Goal: Task Accomplishment & Management: Manage account settings

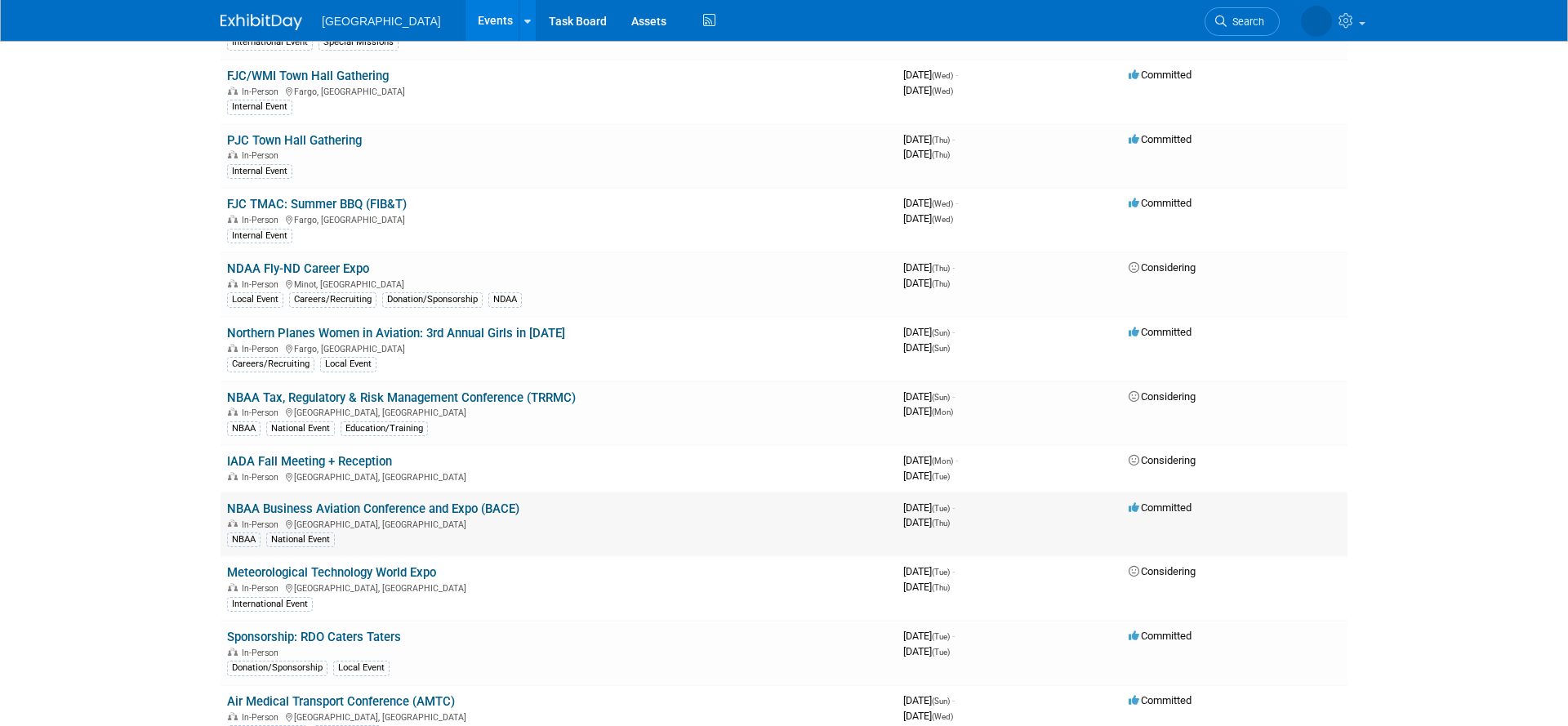
scroll to position [826, 0]
click at [382, 512] on link "NBAA Business Aviation Conference and Expo (BACE)" at bounding box center [373, 507] width 292 height 15
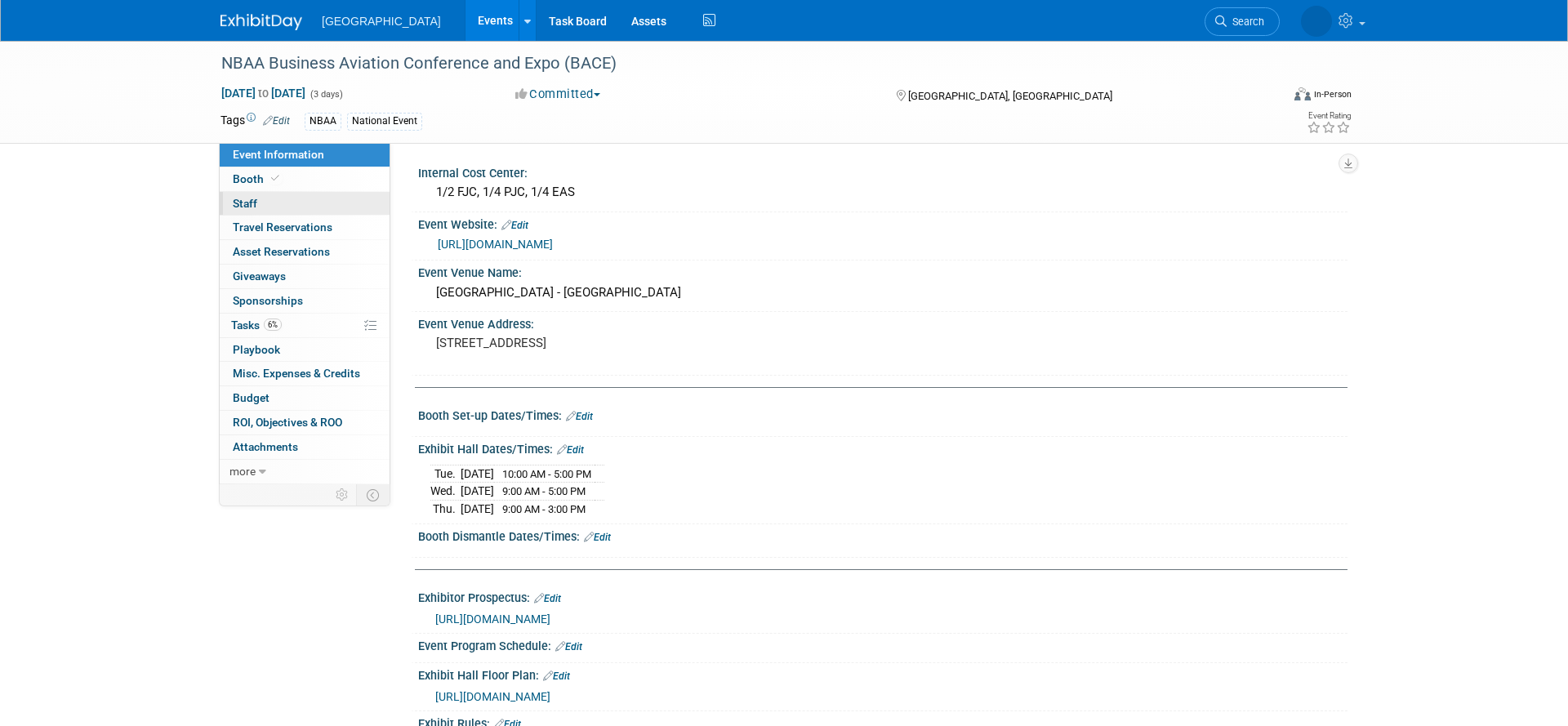
click at [246, 203] on span "Staff 0" at bounding box center [245, 203] width 25 height 13
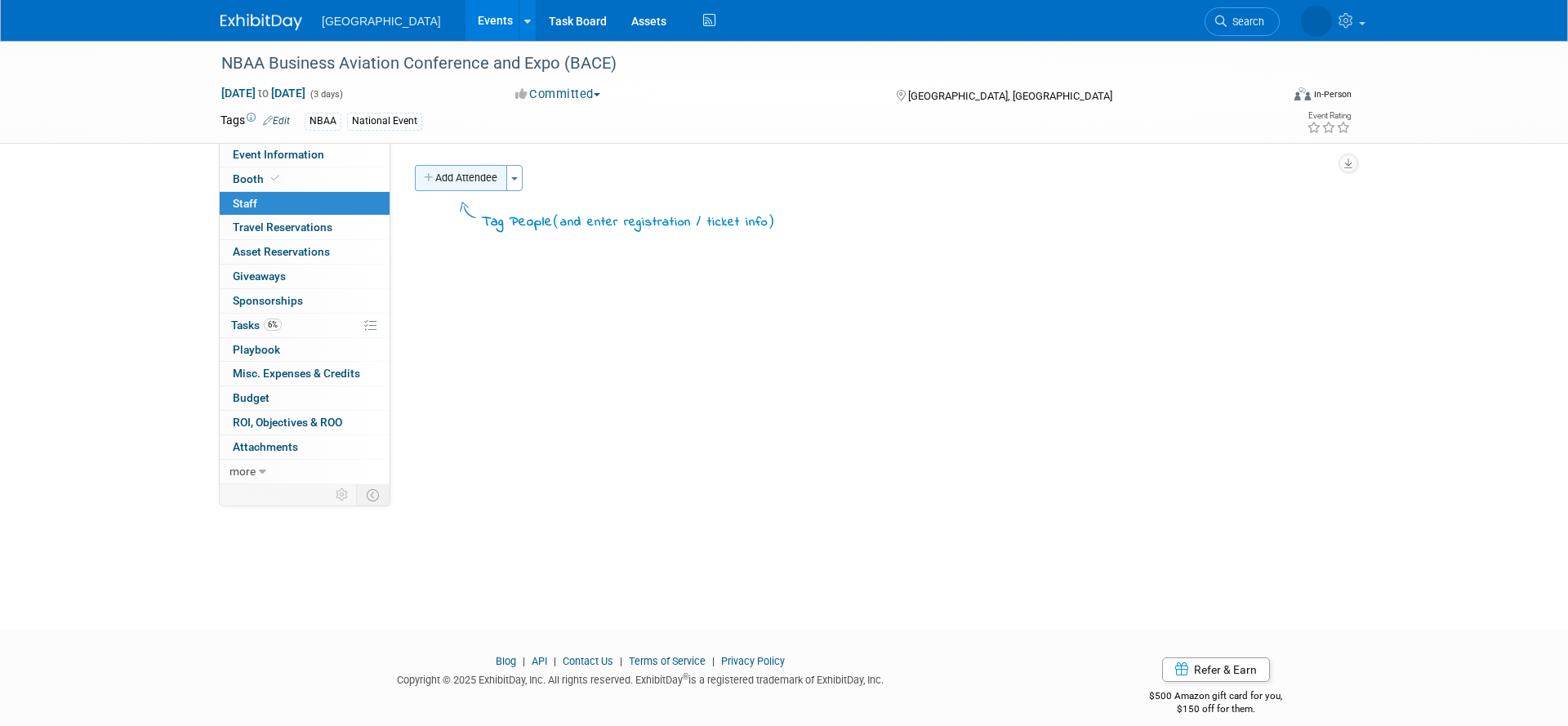
click at [491, 181] on button "Add Attendee" at bounding box center [461, 178] width 92 height 27
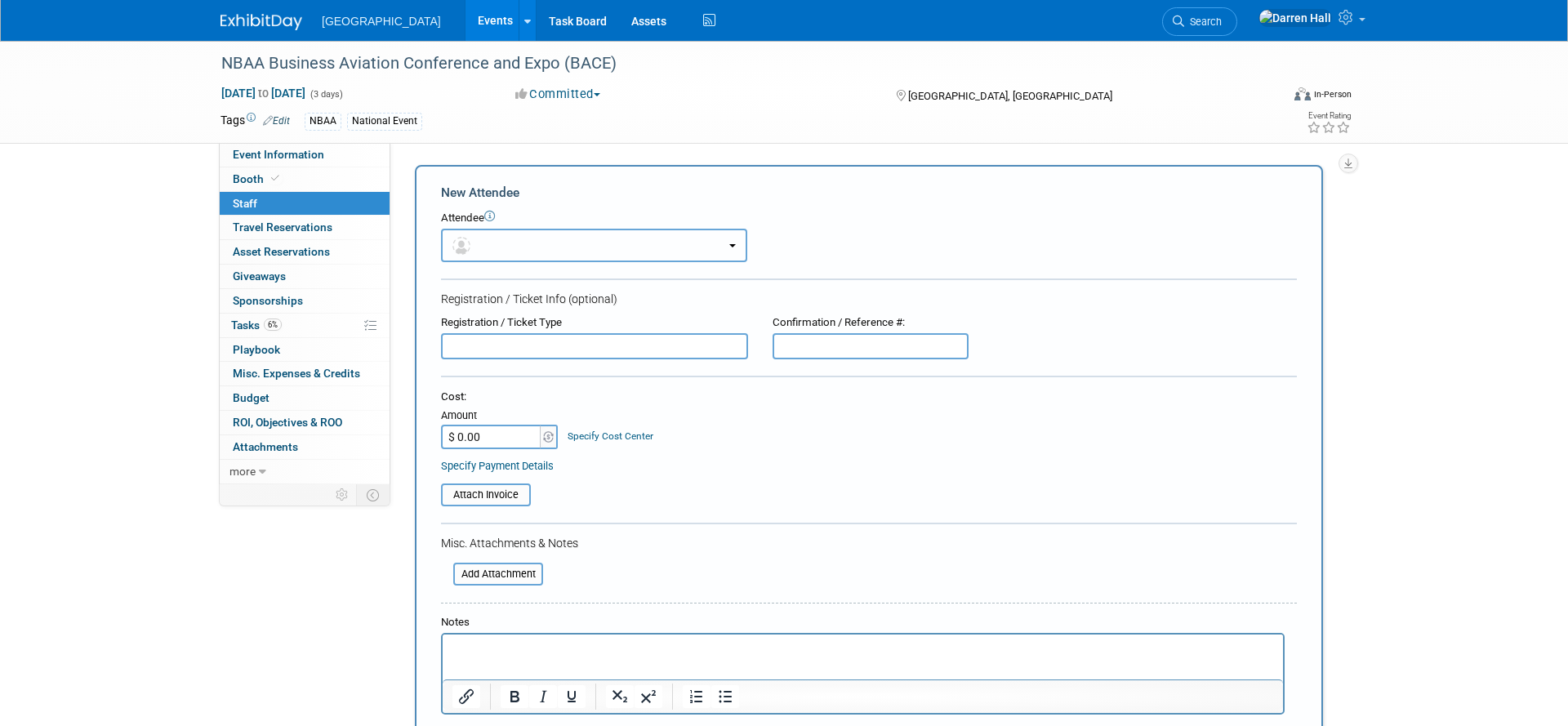
click at [731, 248] on button "button" at bounding box center [594, 245] width 306 height 34
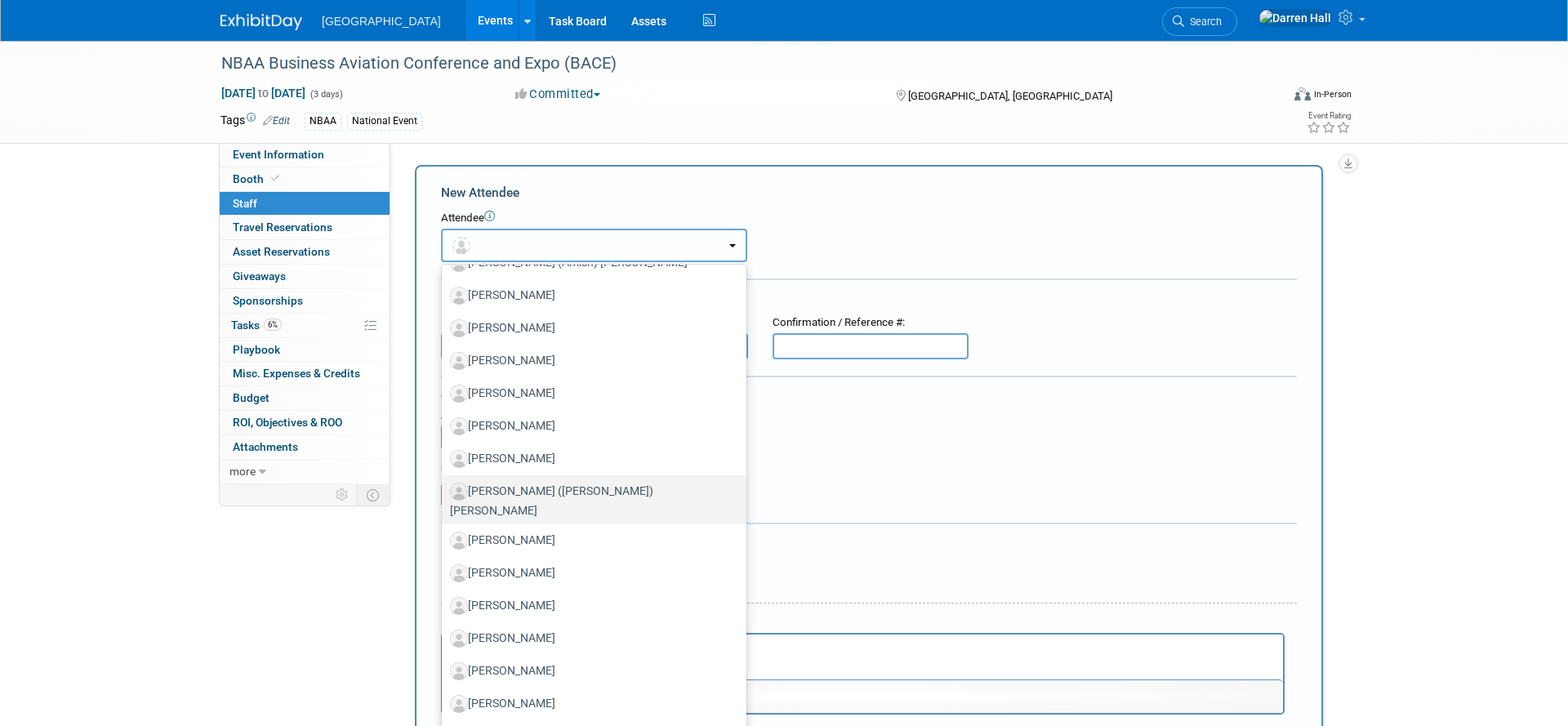
scroll to position [1922, 0]
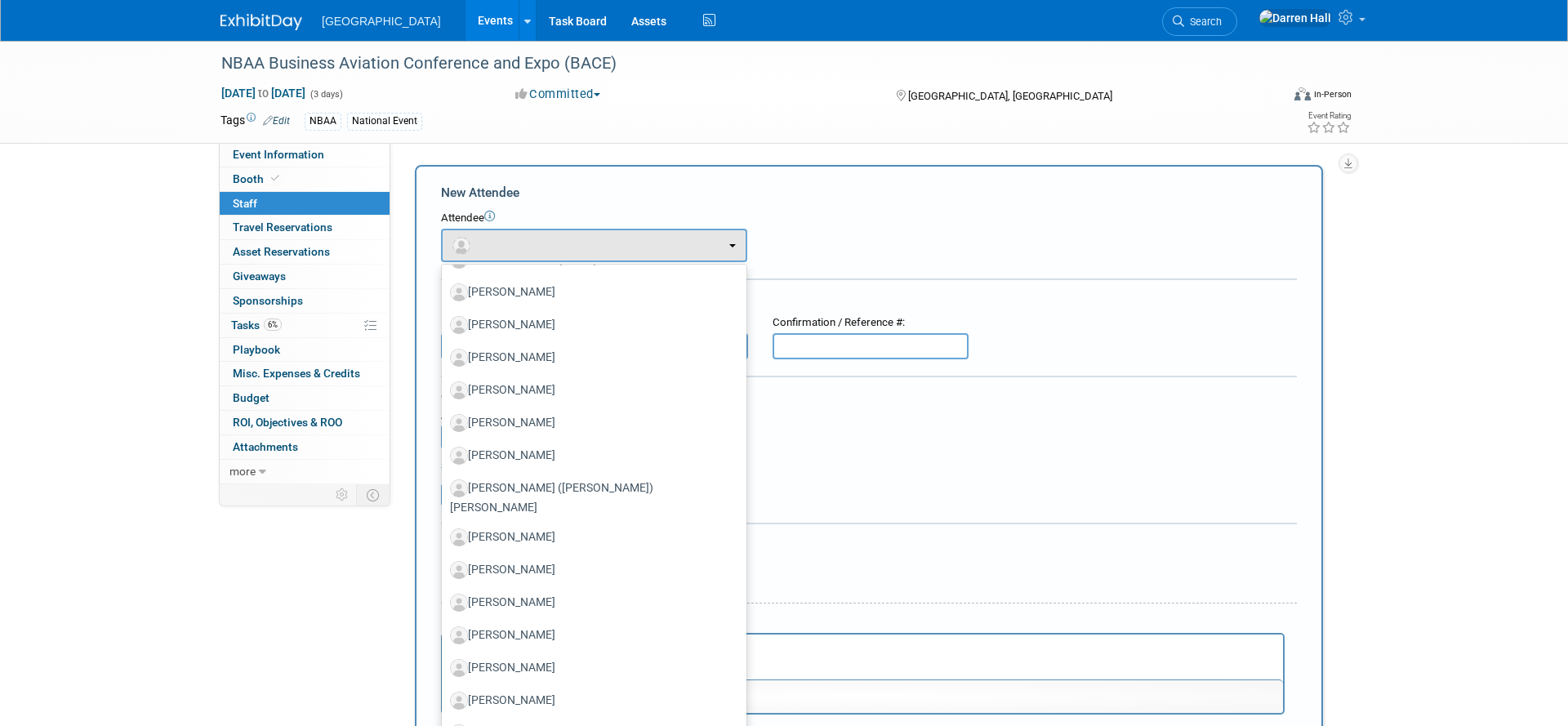
click at [946, 238] on div "Attendee <img src="https://www.exhibitday.com/Images/Unassigned-User-Icon.png" …" at bounding box center [868, 236] width 856 height 51
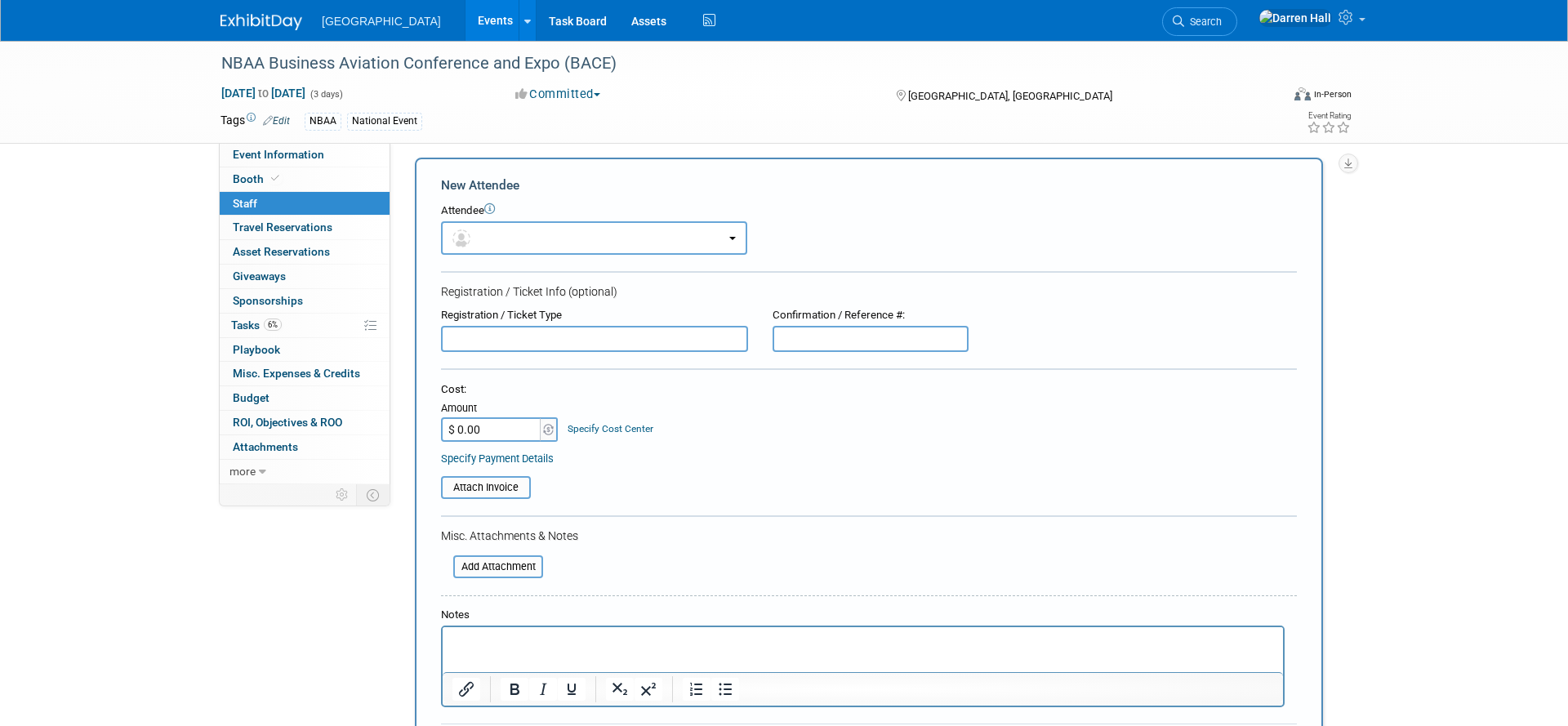
scroll to position [0, 0]
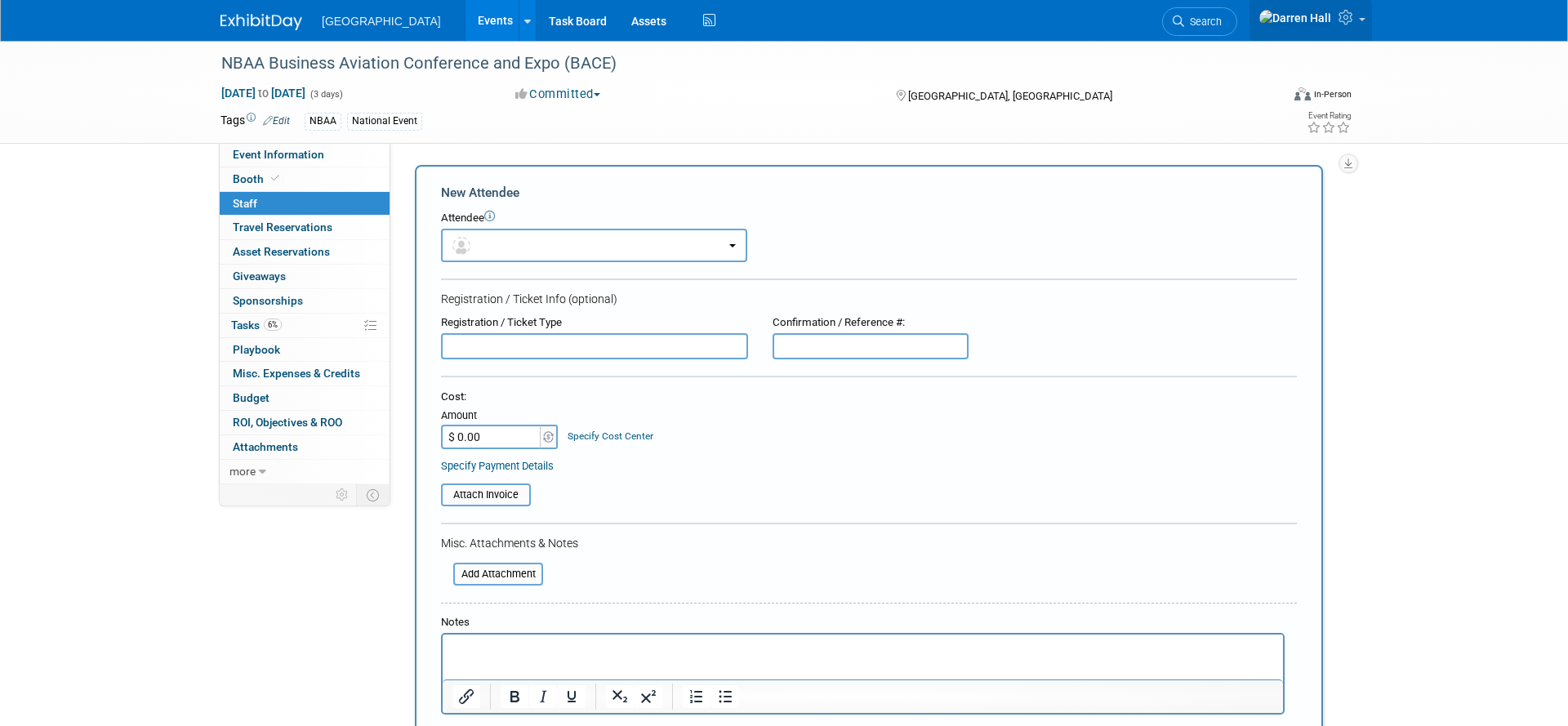
click at [1358, 27] on link at bounding box center [1311, 20] width 122 height 41
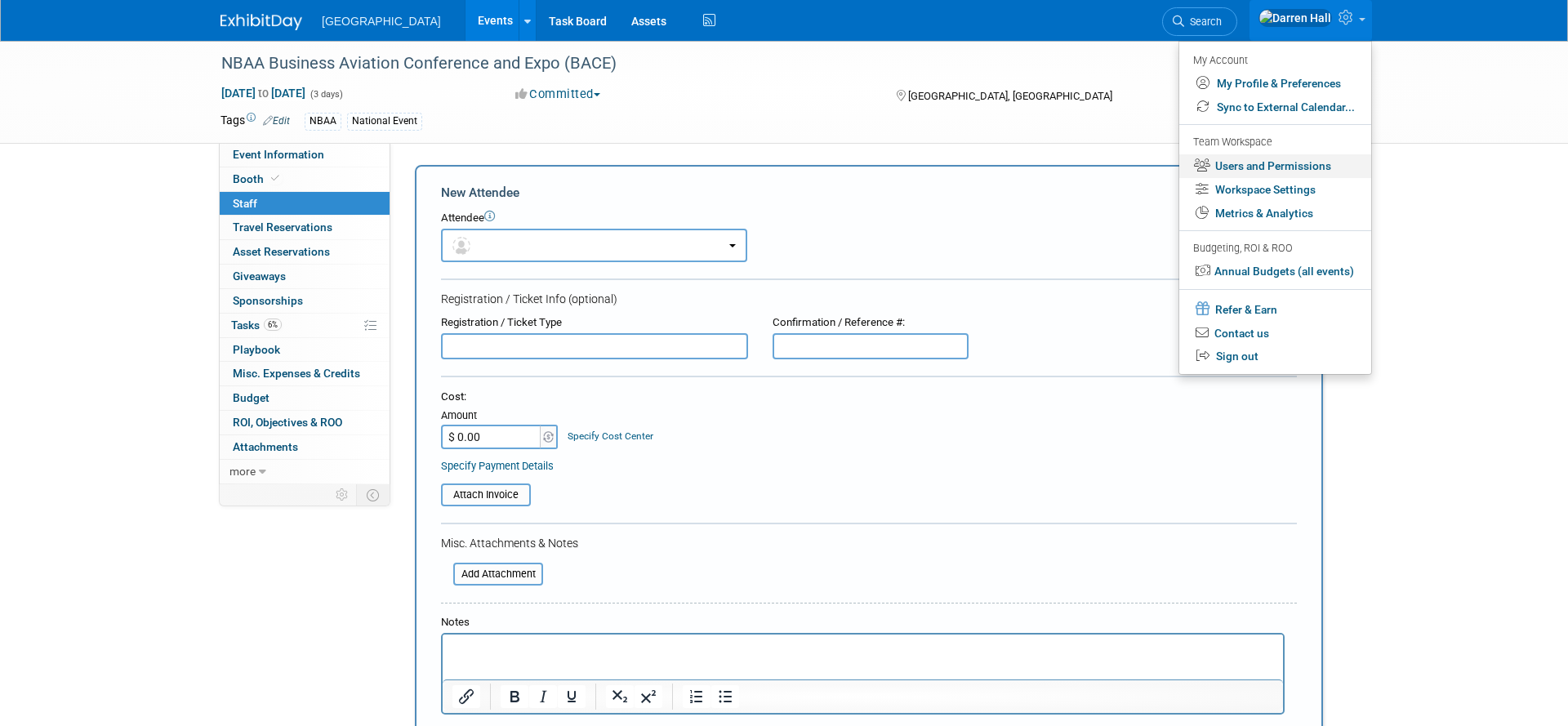
click at [1281, 165] on link "Users and Permissions" at bounding box center [1275, 165] width 192 height 24
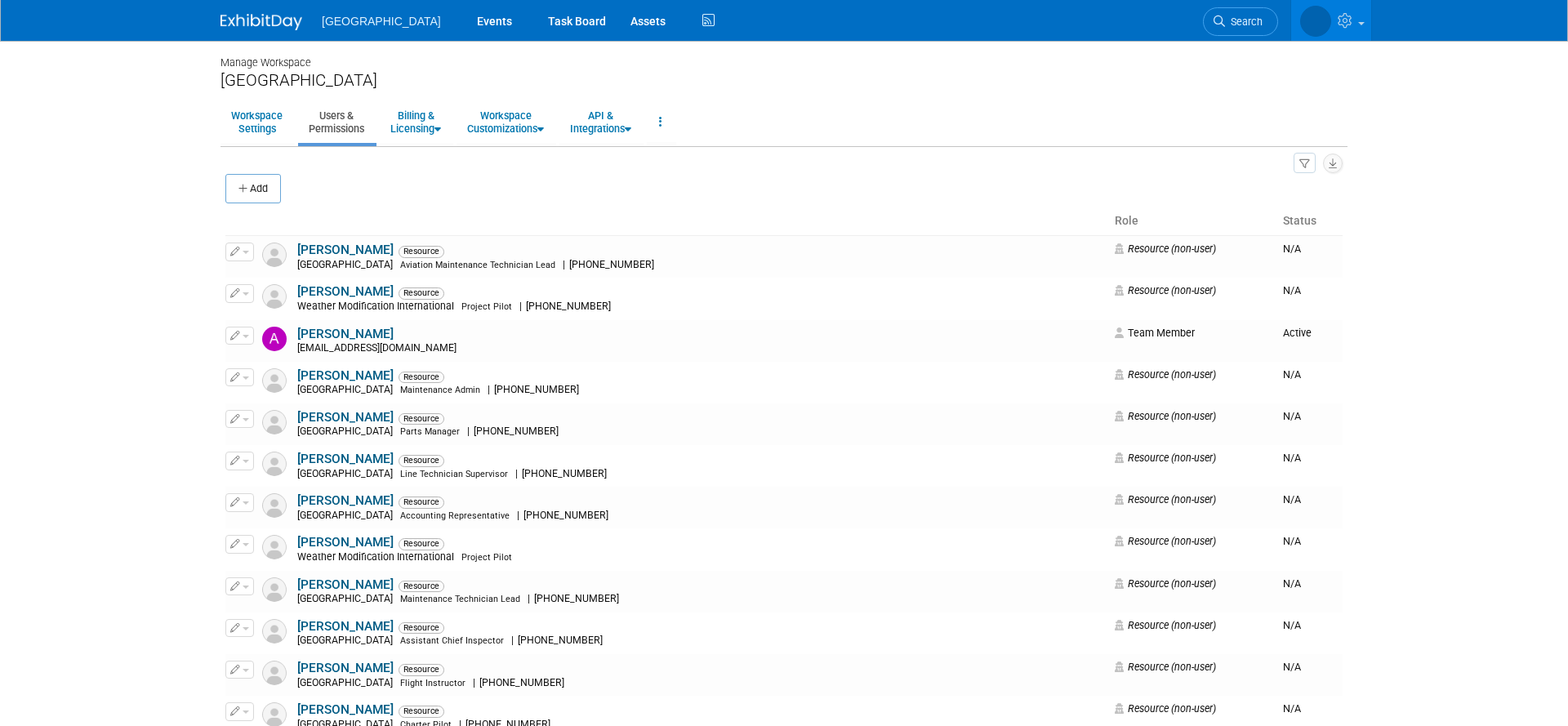
click at [260, 202] on button "Add" at bounding box center [253, 188] width 56 height 29
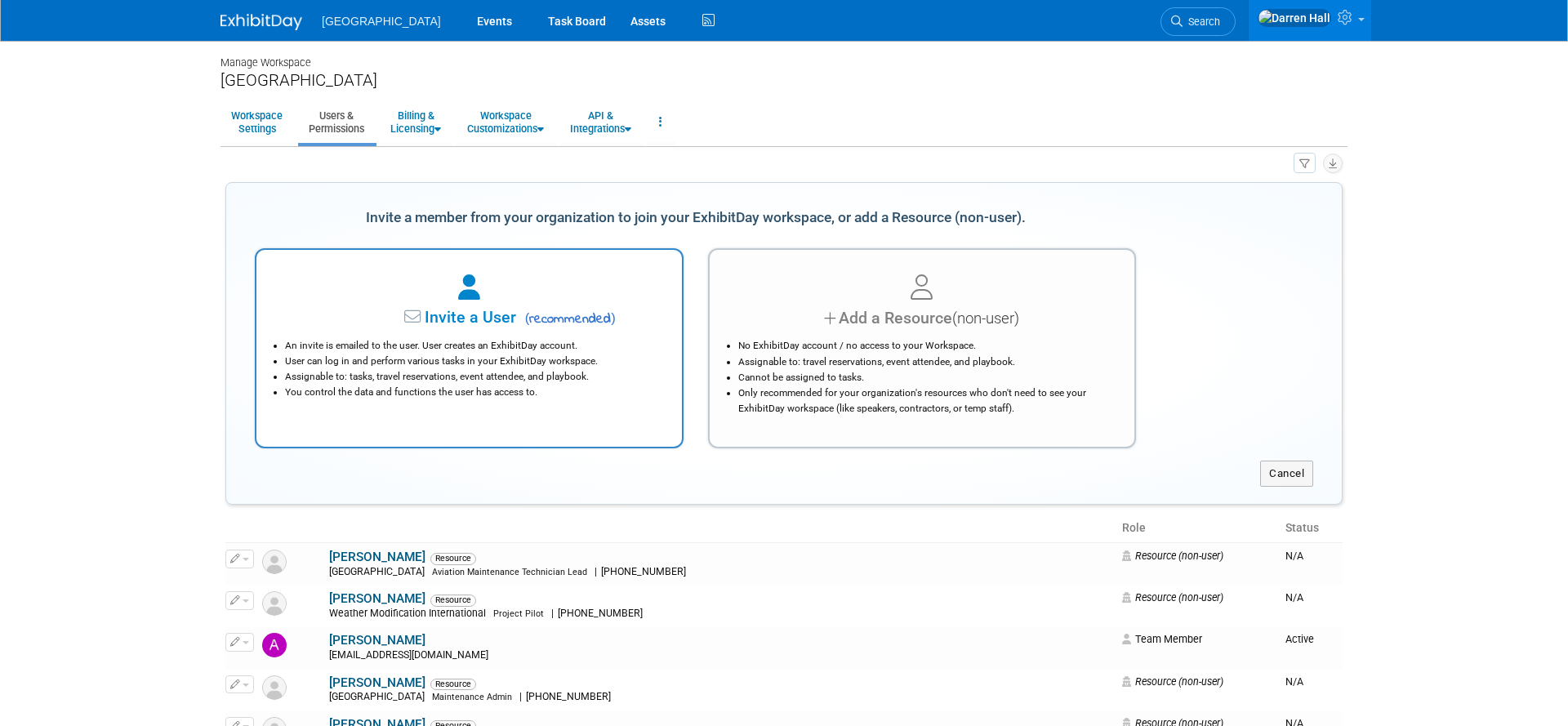
click at [491, 324] on span "Invite a User" at bounding box center [419, 317] width 194 height 19
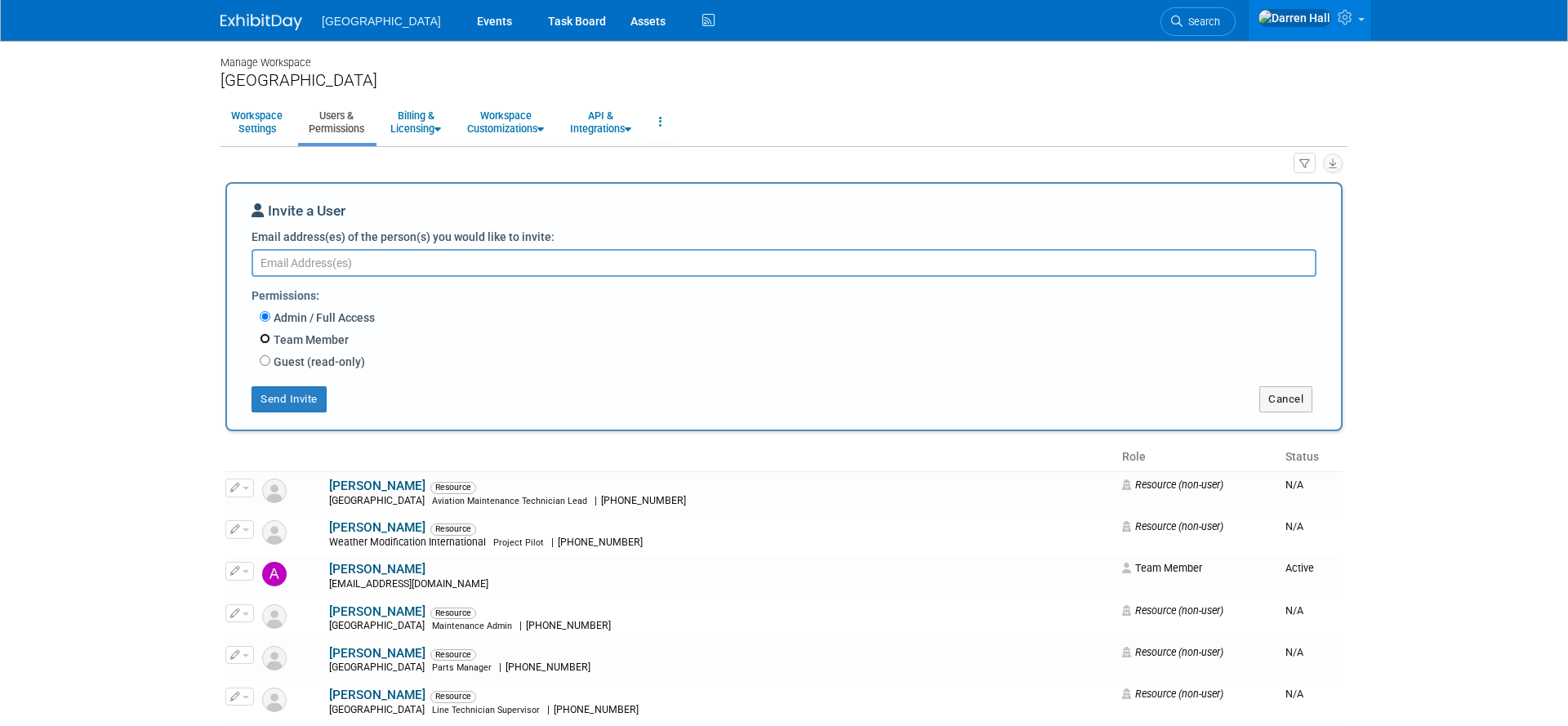
click at [265, 336] on input "Team Member" at bounding box center [265, 339] width 11 height 11
radio input "true"
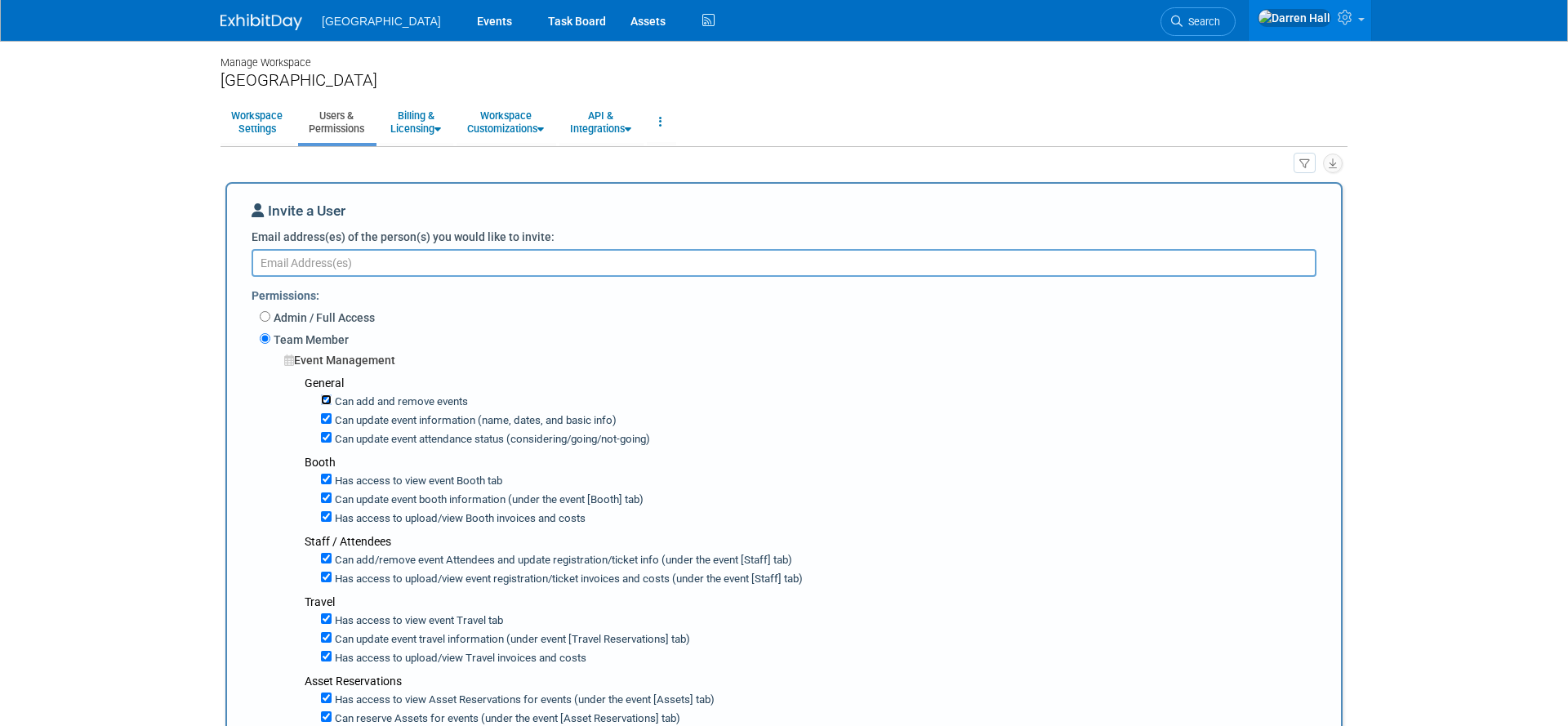
click at [325, 399] on input "Can add and remove events" at bounding box center [327, 400] width 11 height 11
checkbox input "false"
click at [303, 267] on textarea "Email address(es) of the person(s) you would like to invite:" at bounding box center [784, 263] width 1065 height 27
paste textarea "[PERSON_NAME][EMAIL_ADDRESS][DOMAIN_NAME]"
click at [431, 315] on div "Admin / Full Access" at bounding box center [795, 318] width 1069 height 22
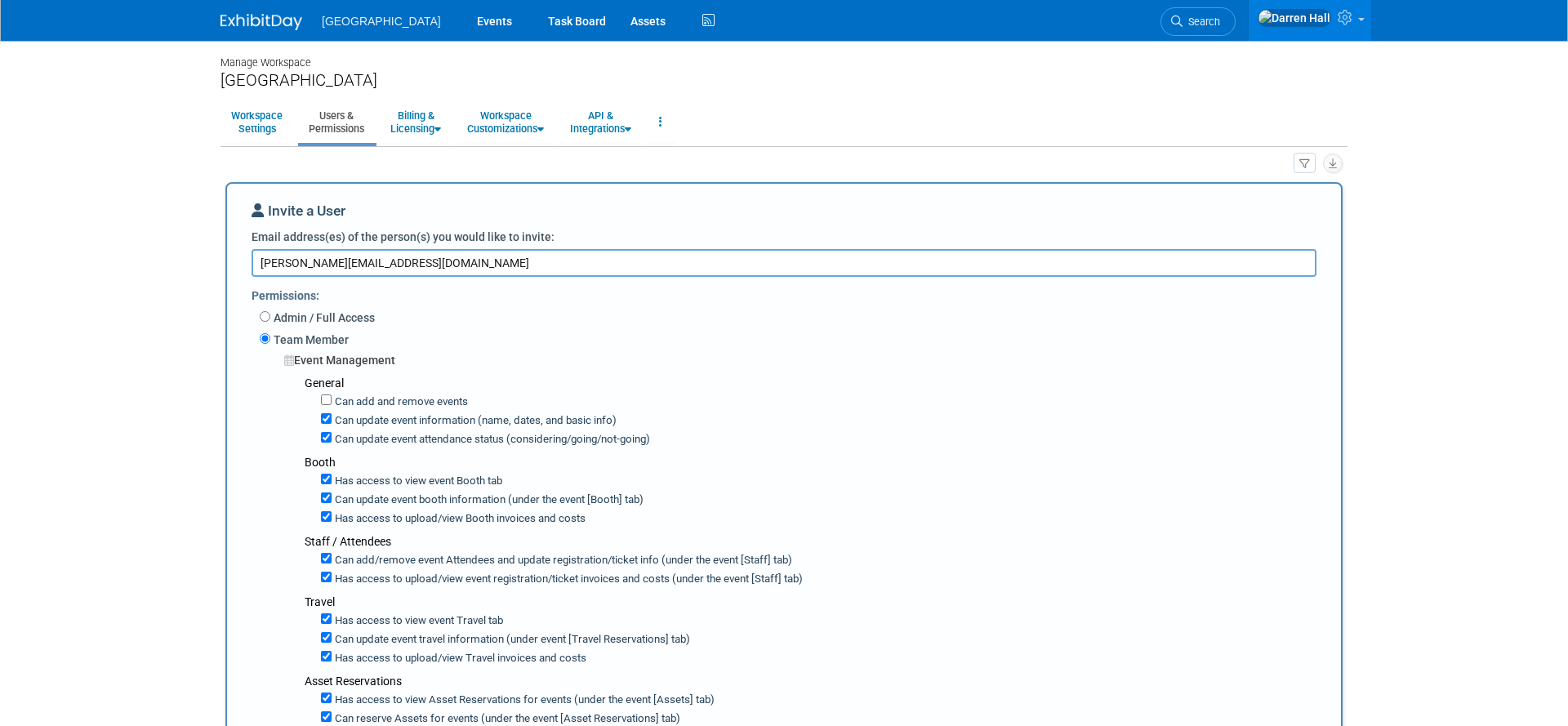
click at [497, 261] on textarea "MIKE@EXCLUSIVEAVIATION.COM" at bounding box center [784, 263] width 1065 height 27
drag, startPoint x: 431, startPoint y: 266, endPoint x: 442, endPoint y: 275, distance: 14.2
click at [431, 266] on textarea "MIKE@EXCLUSIVEAVIATION.COM,gary@exclusiveaviation.com" at bounding box center [784, 263] width 1065 height 27
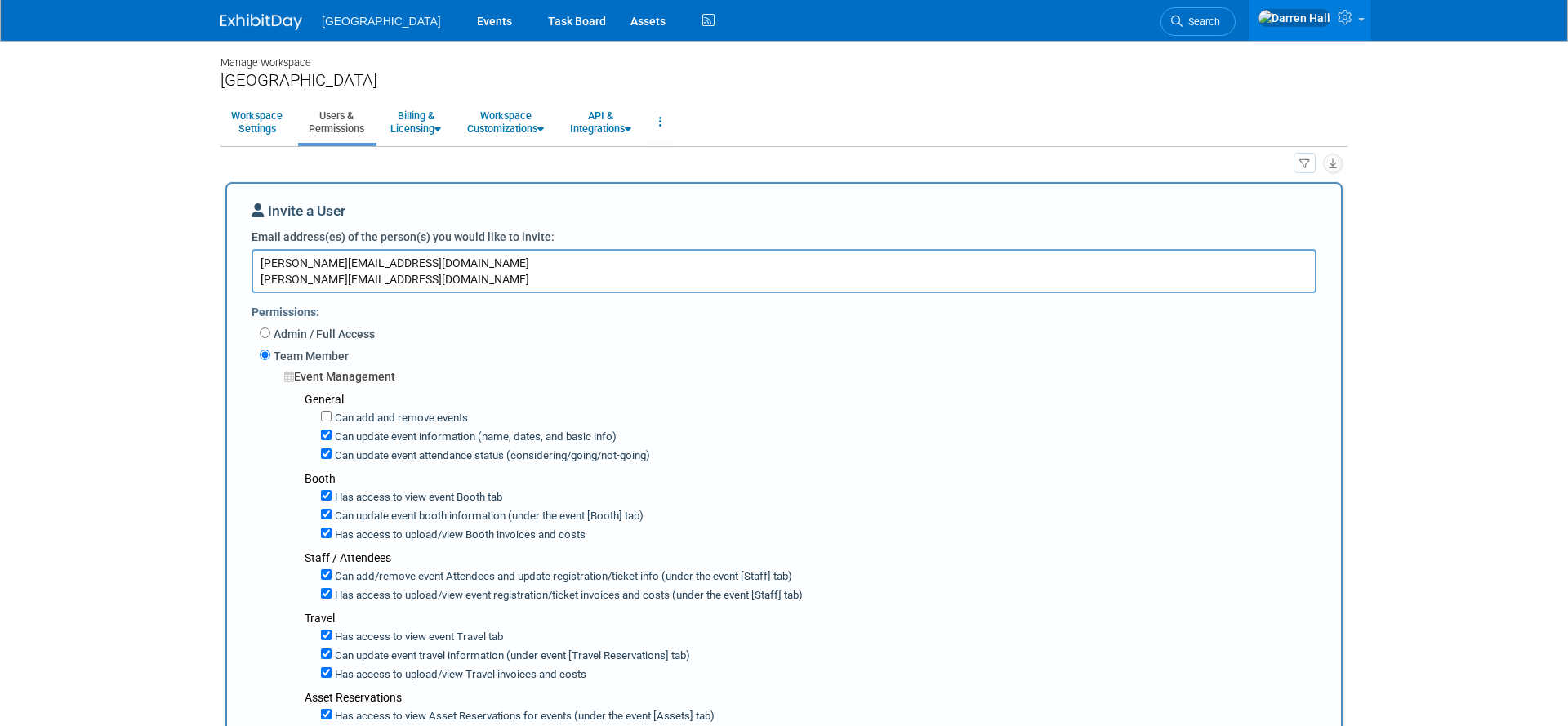
click at [430, 284] on textarea "MIKE@EXCLUSIVEAVIATION.COM gary@exclusiveaviation.com" at bounding box center [784, 271] width 1065 height 44
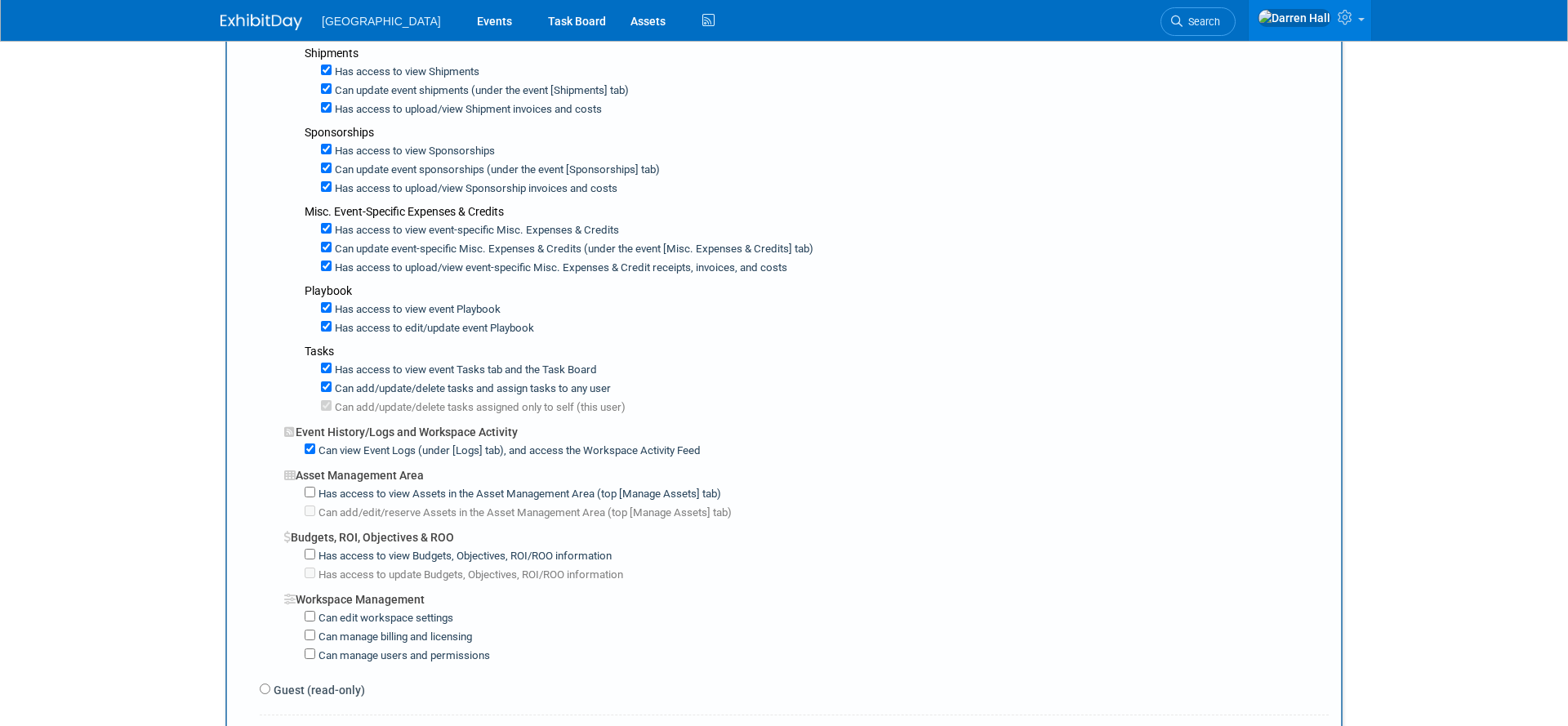
scroll to position [1002, 0]
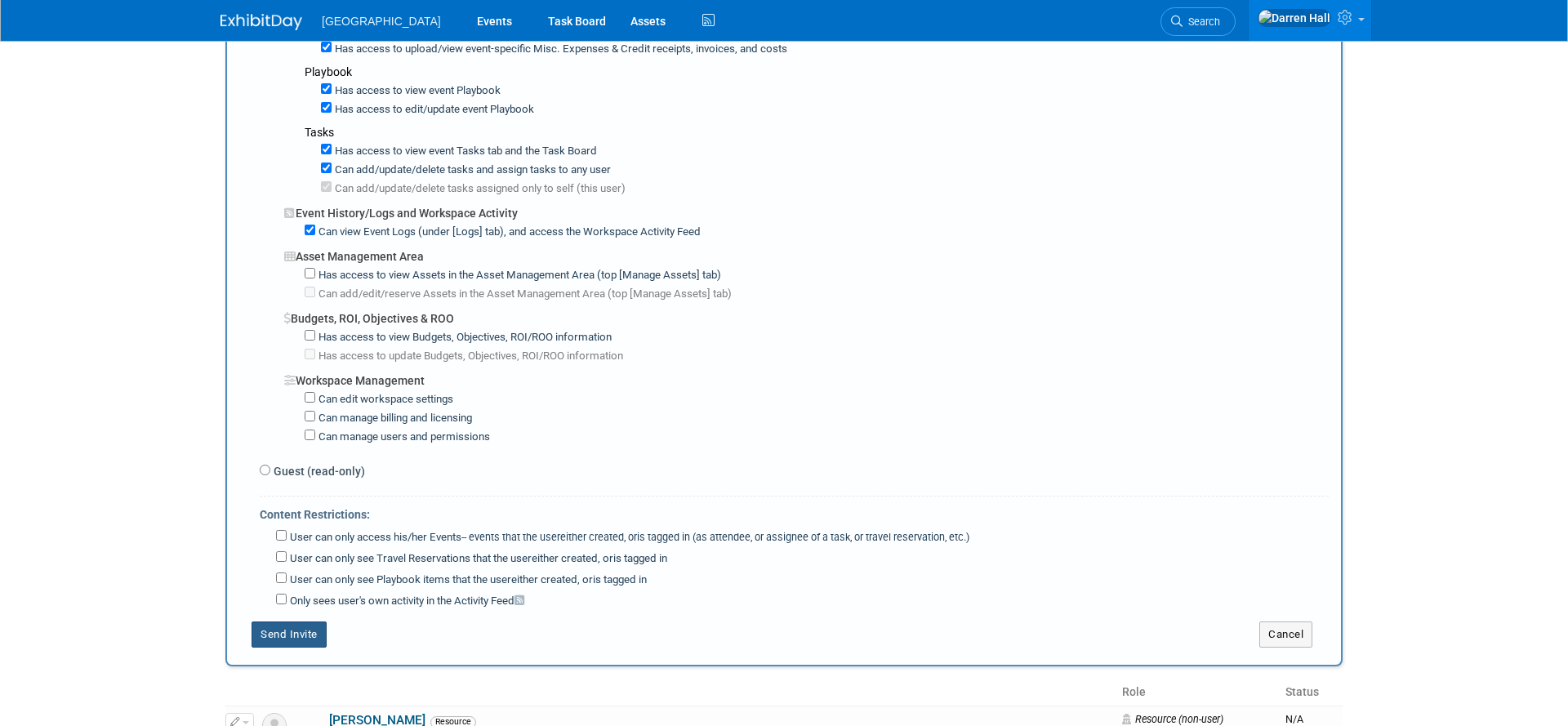
type textarea "MIKE@EXCLUSIVEAVIATION.COM gary@exclusiveaviation.com"
click at [294, 632] on button "Send Invite" at bounding box center [288, 634] width 75 height 27
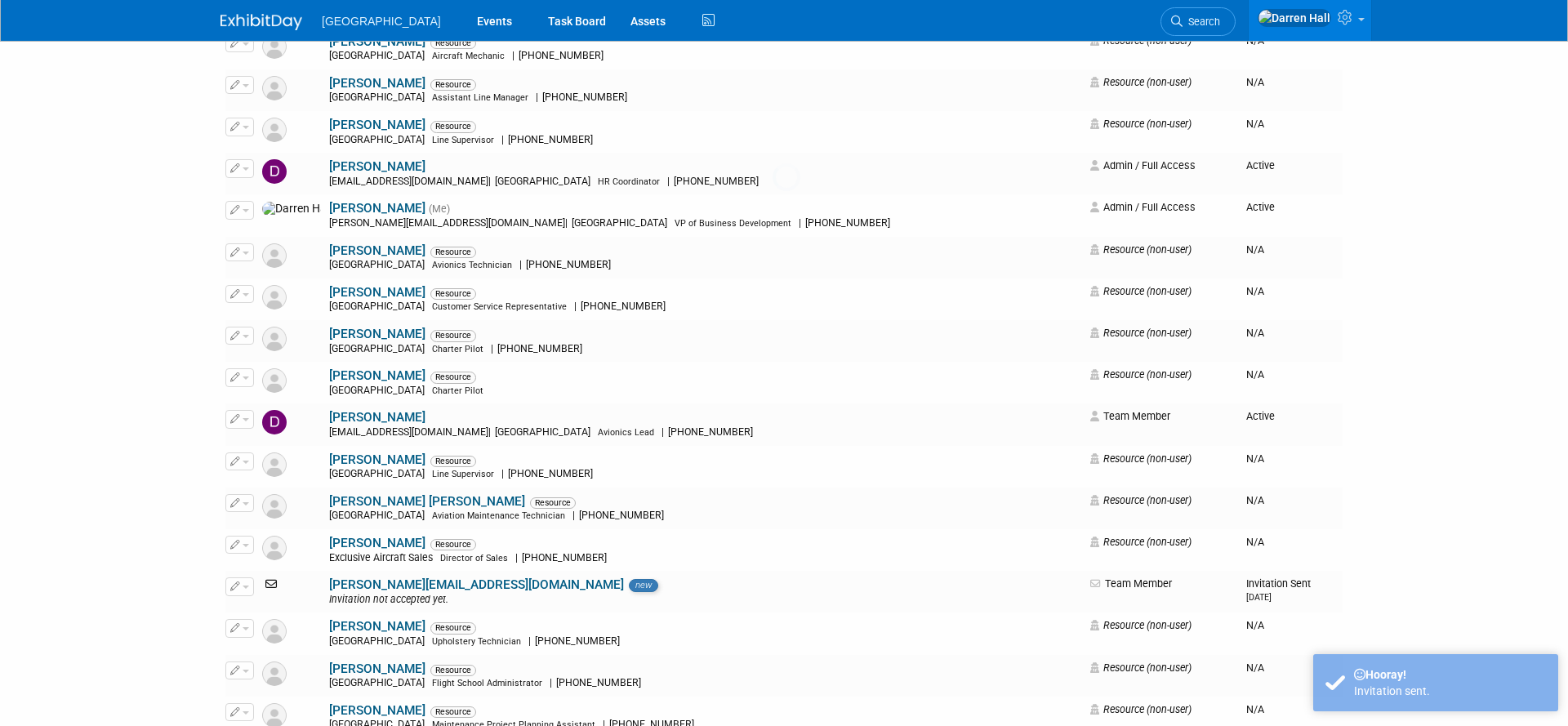
scroll to position [0, 0]
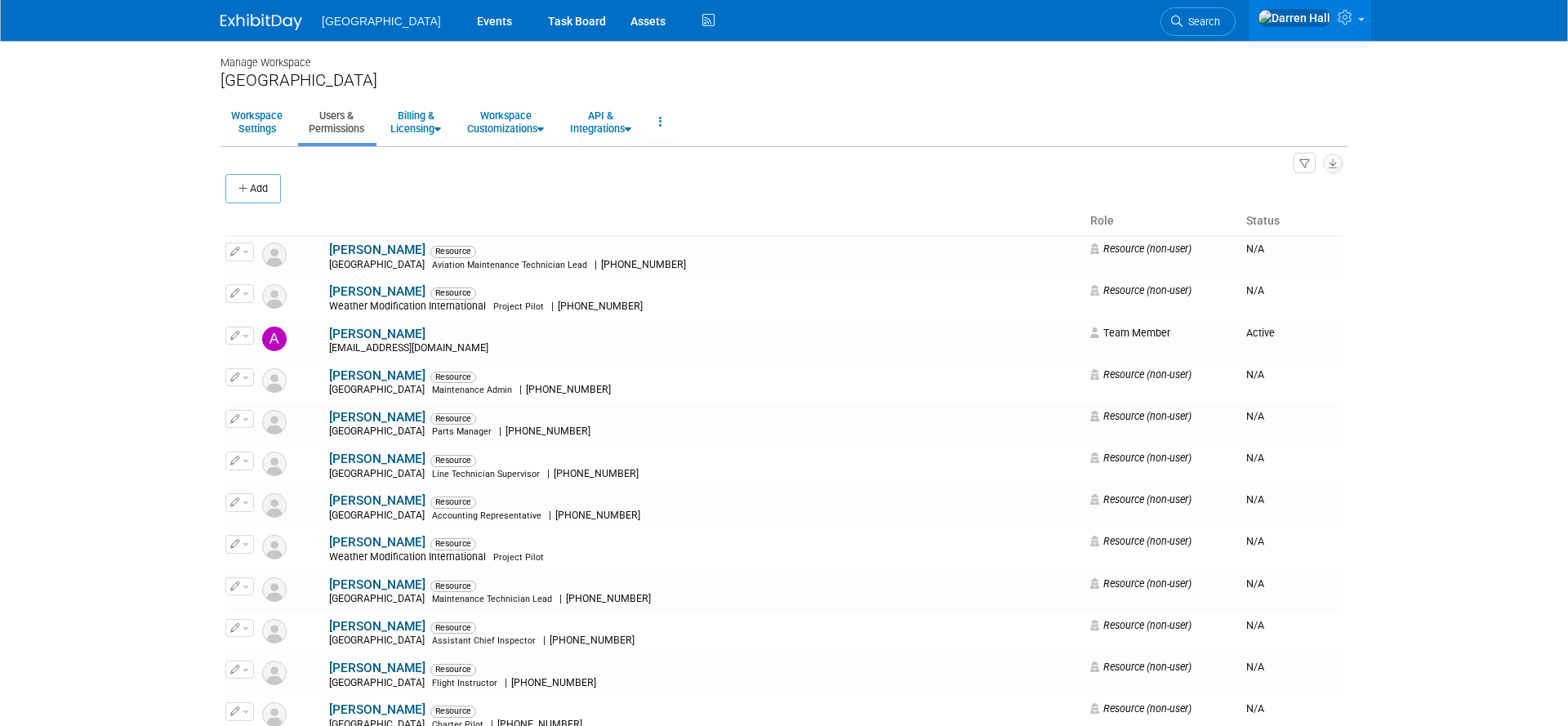
click at [268, 24] on img at bounding box center [261, 22] width 81 height 16
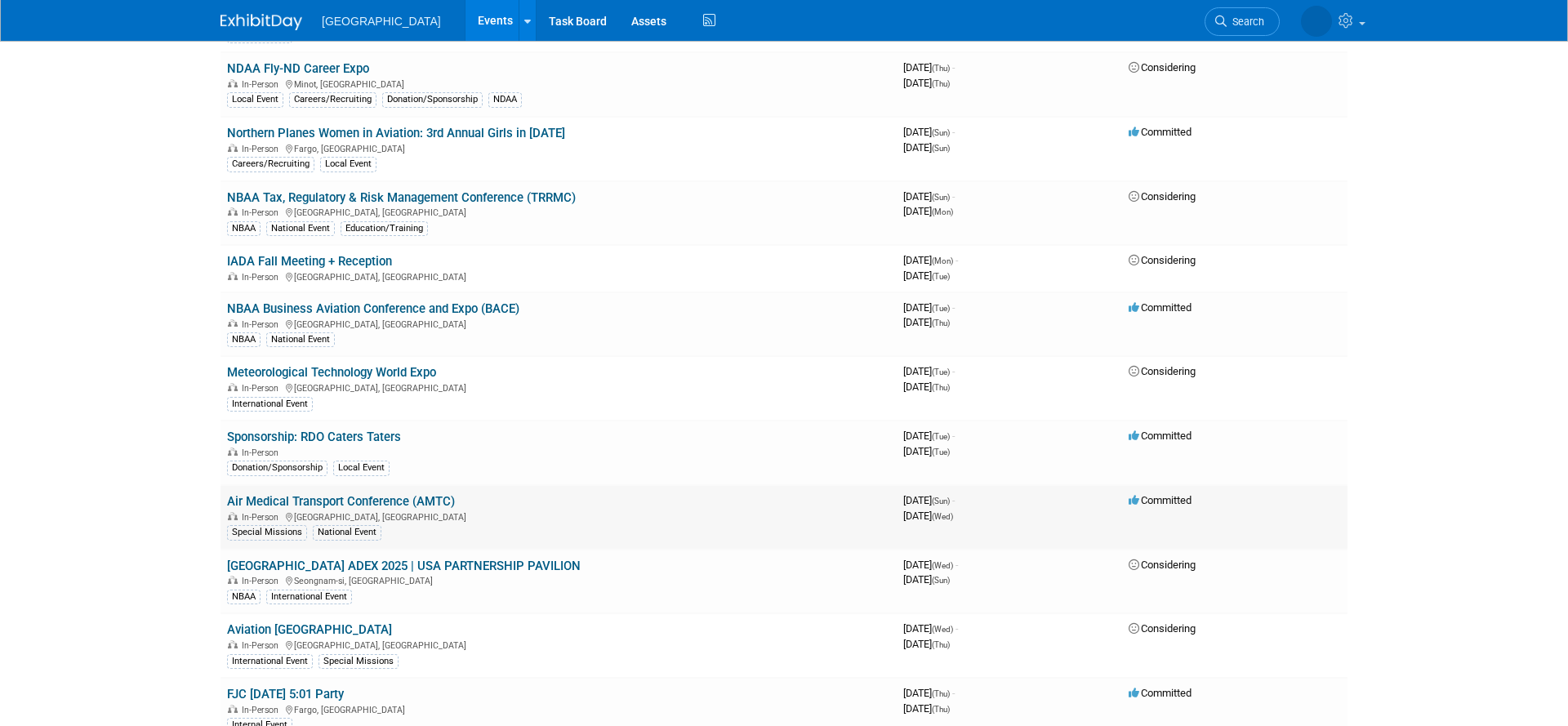
scroll to position [1043, 0]
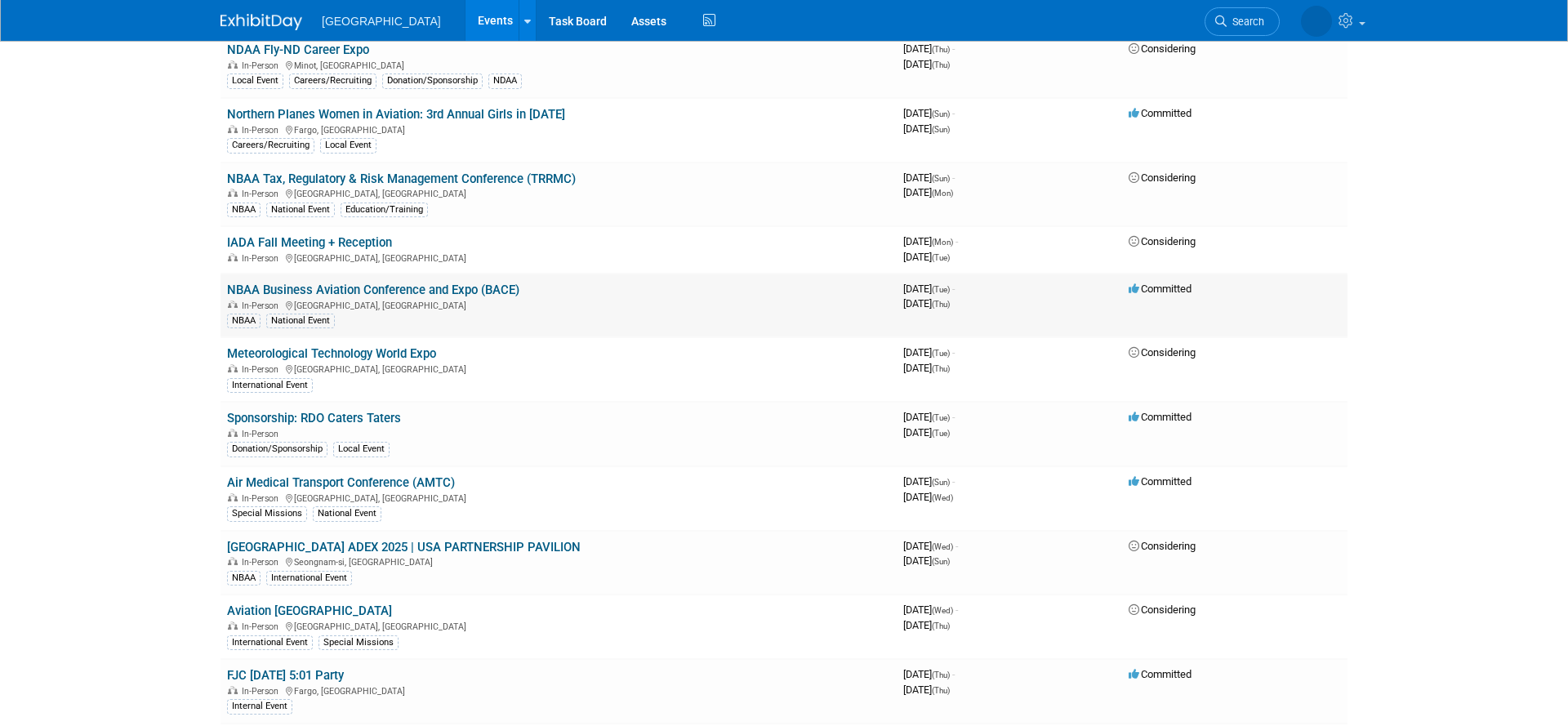
click at [367, 291] on link "NBAA Business Aviation Conference and Expo (BACE)" at bounding box center [373, 289] width 292 height 15
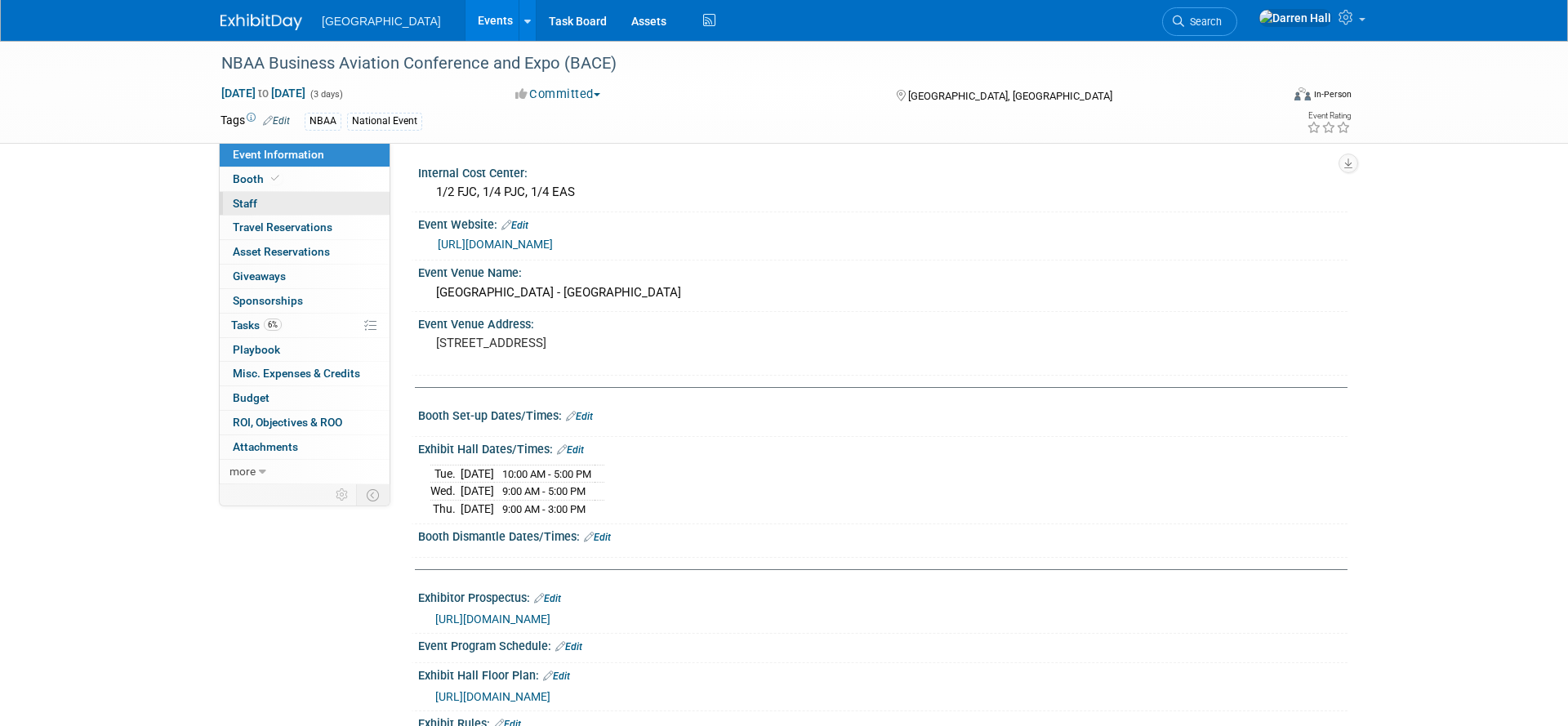
click at [256, 200] on span "Staff 0" at bounding box center [245, 203] width 25 height 13
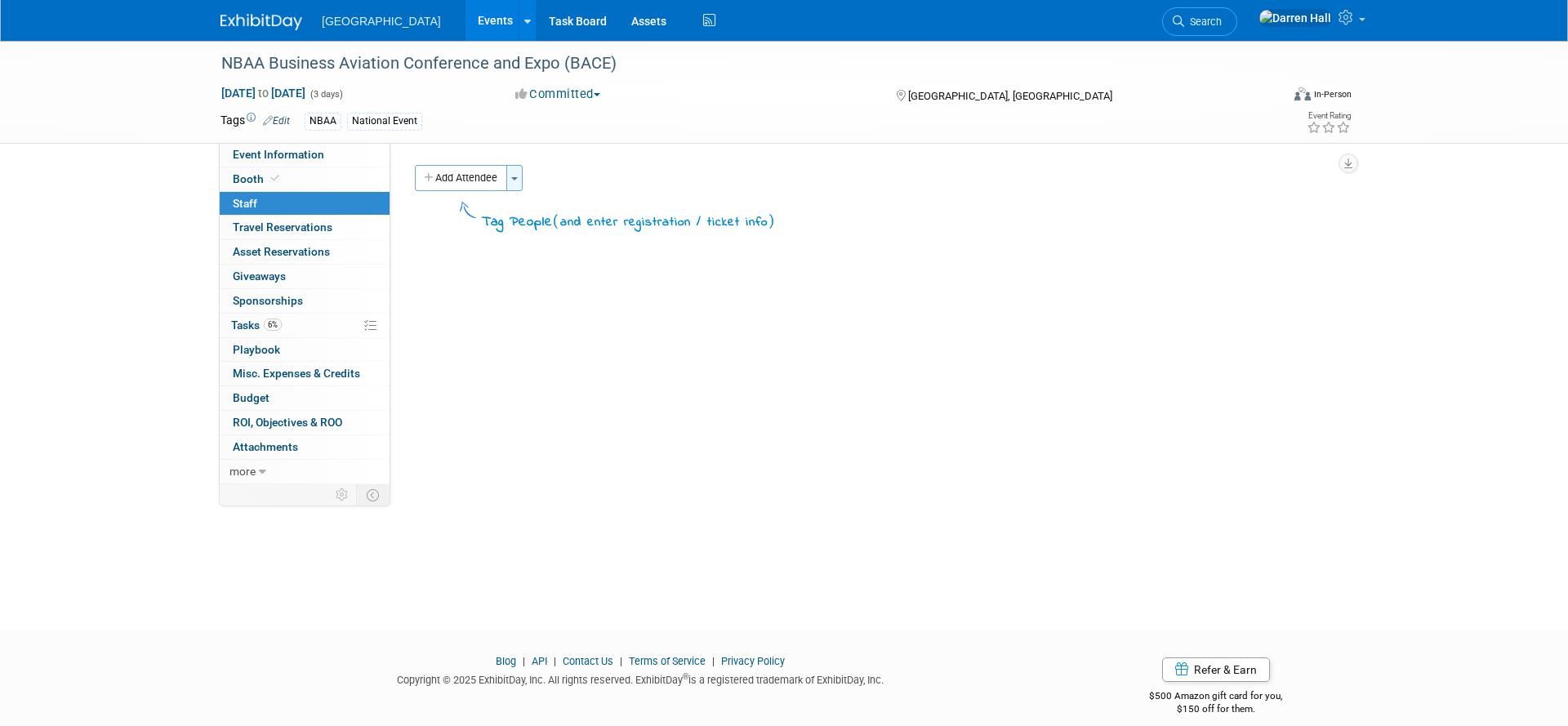
click at [513, 180] on button "Toggle Dropdown" at bounding box center [514, 178] width 16 height 27
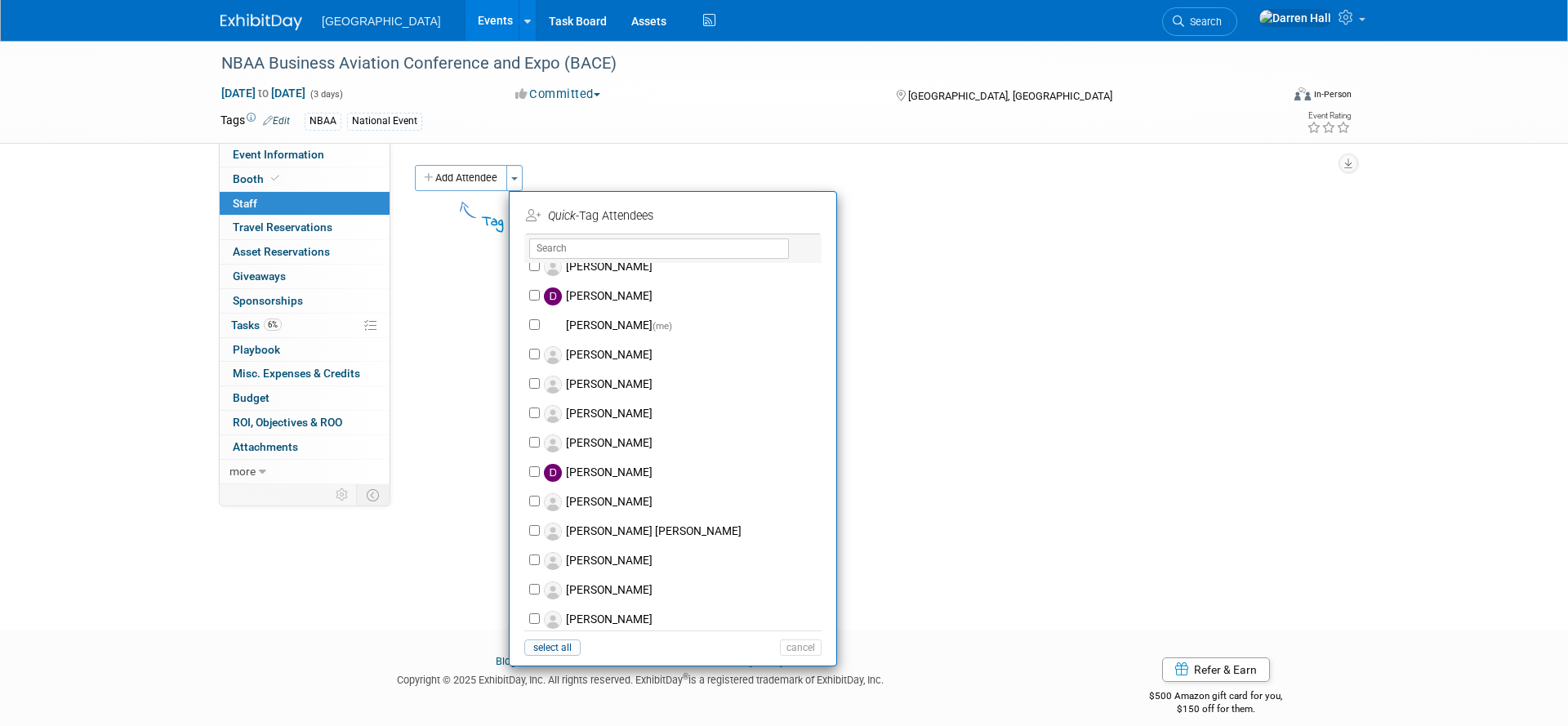
scroll to position [646, 0]
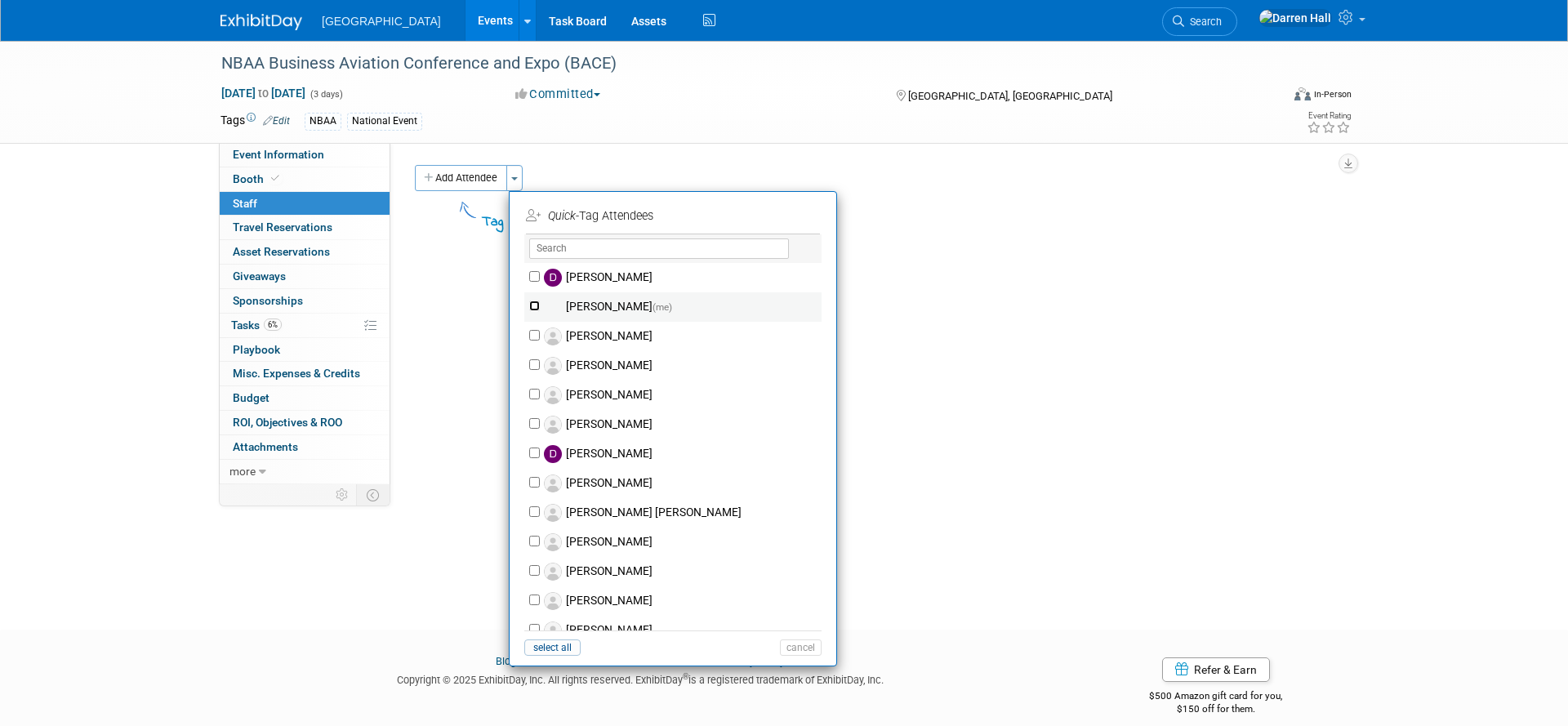
click at [535, 305] on input "Darren Hall (me)" at bounding box center [534, 306] width 11 height 11
checkbox input "true"
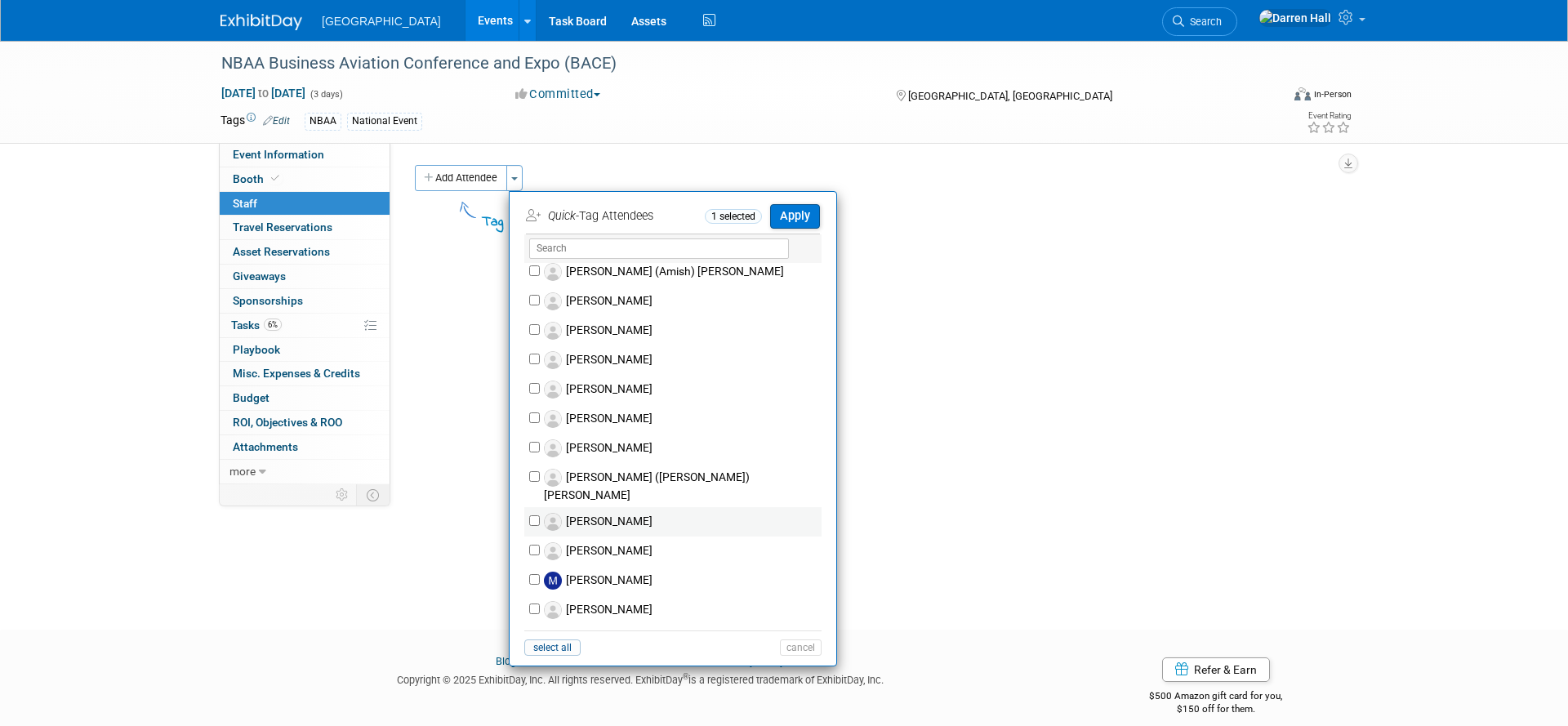
scroll to position [1670, 0]
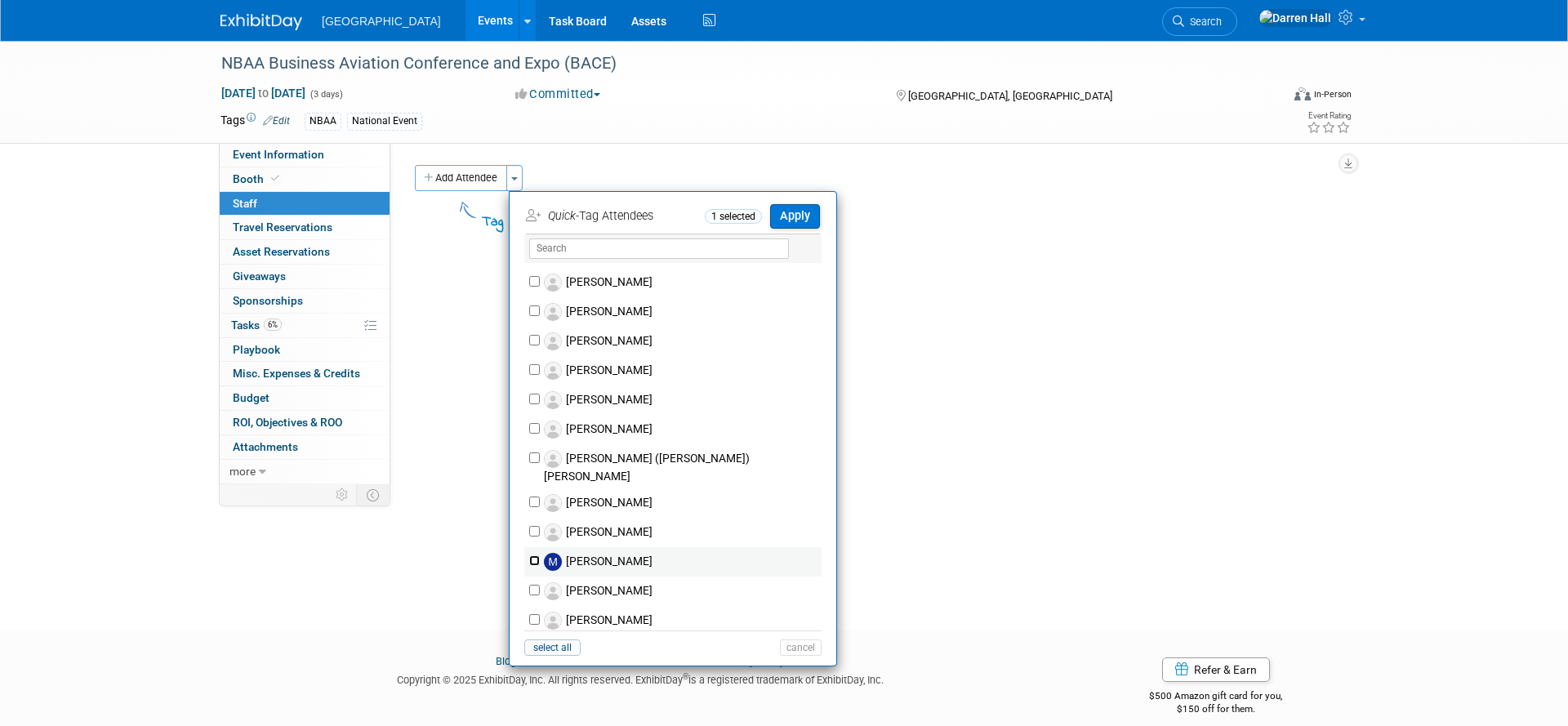
click at [532, 555] on input "[PERSON_NAME]" at bounding box center [534, 561] width 11 height 11
checkbox input "true"
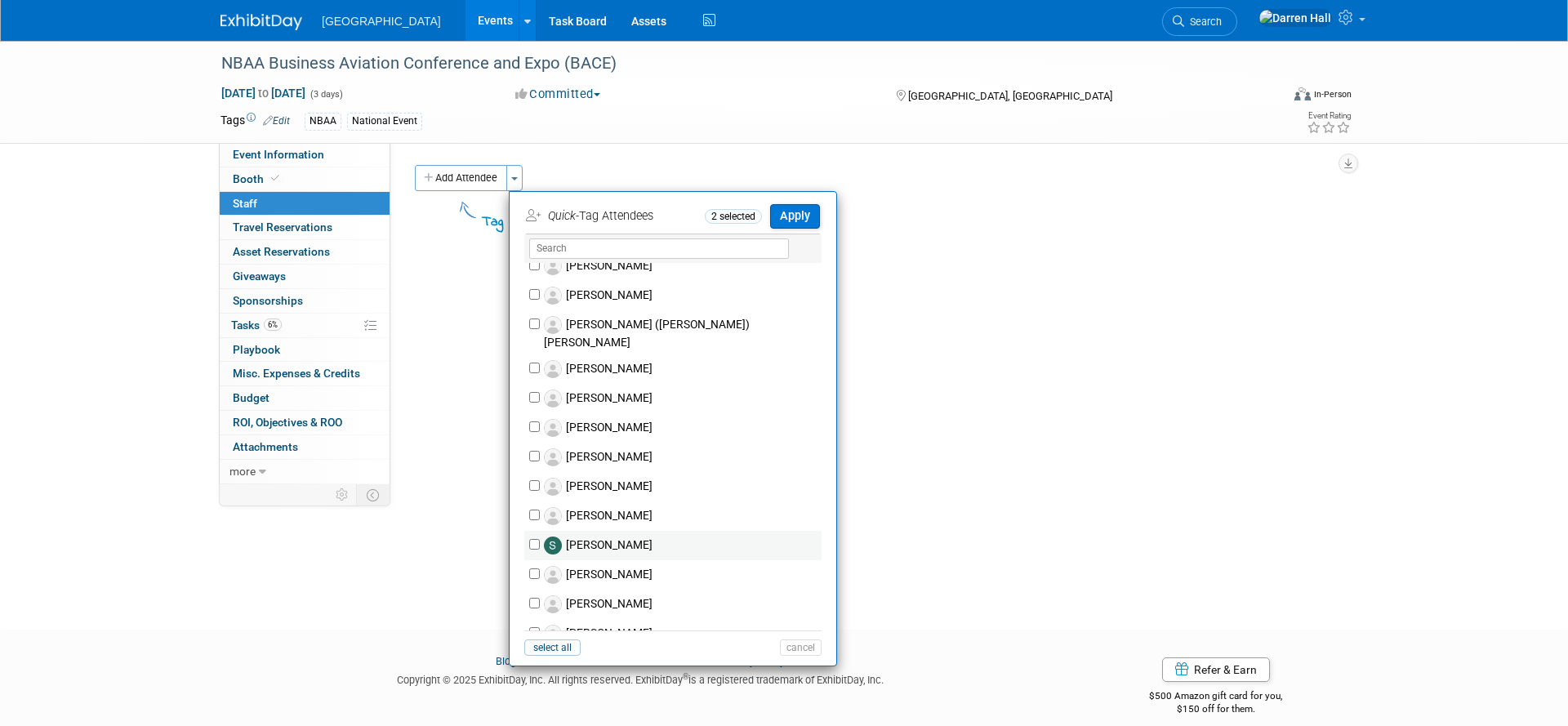
scroll to position [2134, 0]
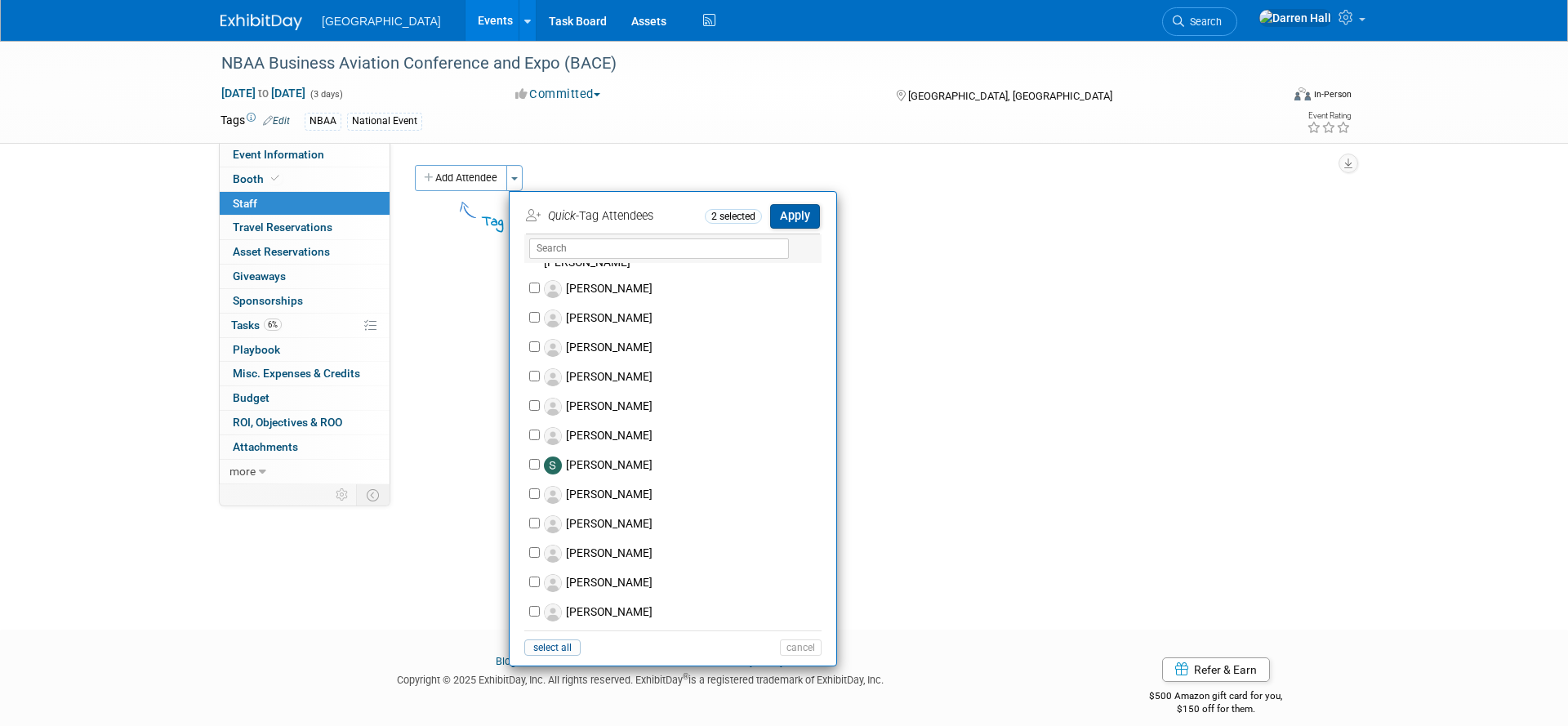
click at [796, 213] on button "Apply" at bounding box center [795, 216] width 50 height 24
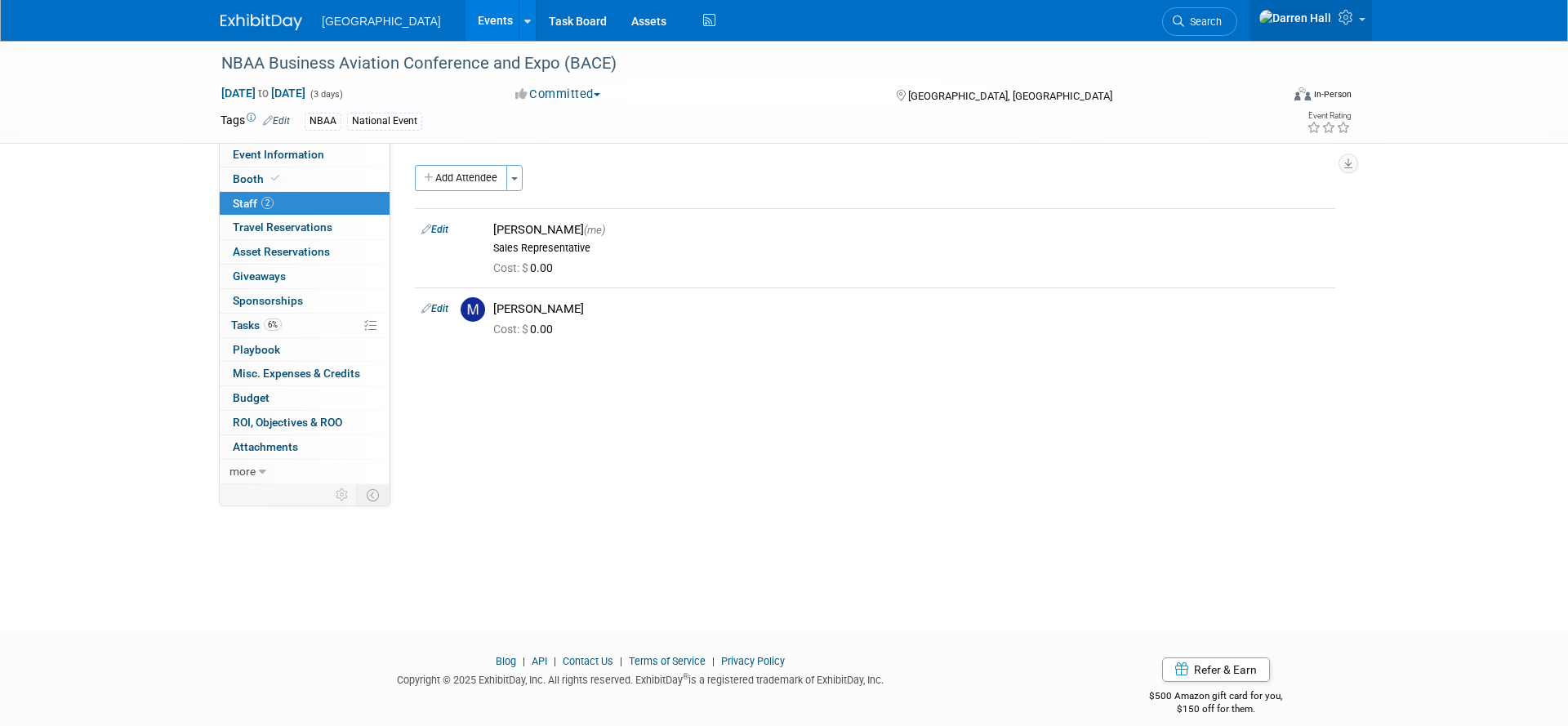
click at [1345, 25] on icon at bounding box center [1348, 17] width 19 height 15
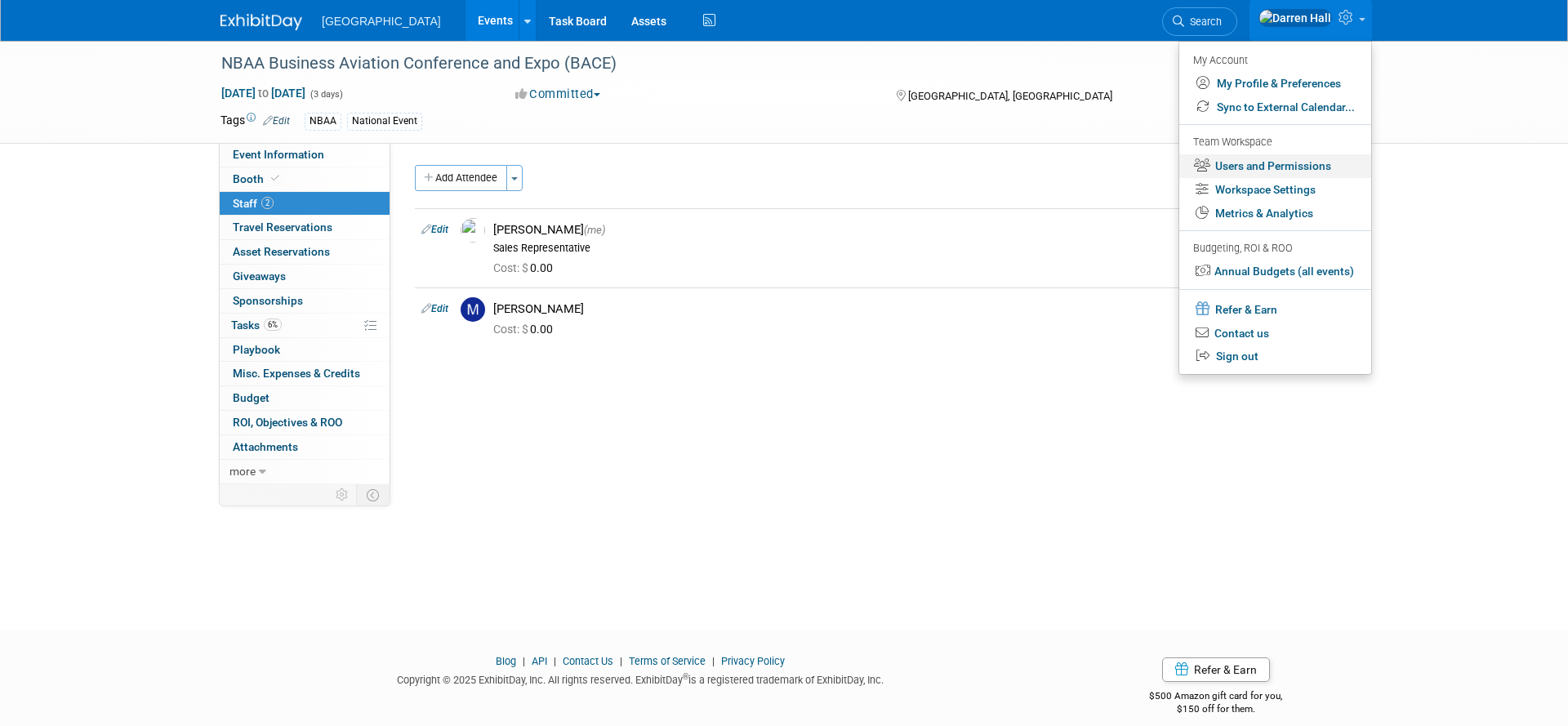
click at [1261, 167] on link "Users and Permissions" at bounding box center [1275, 165] width 192 height 24
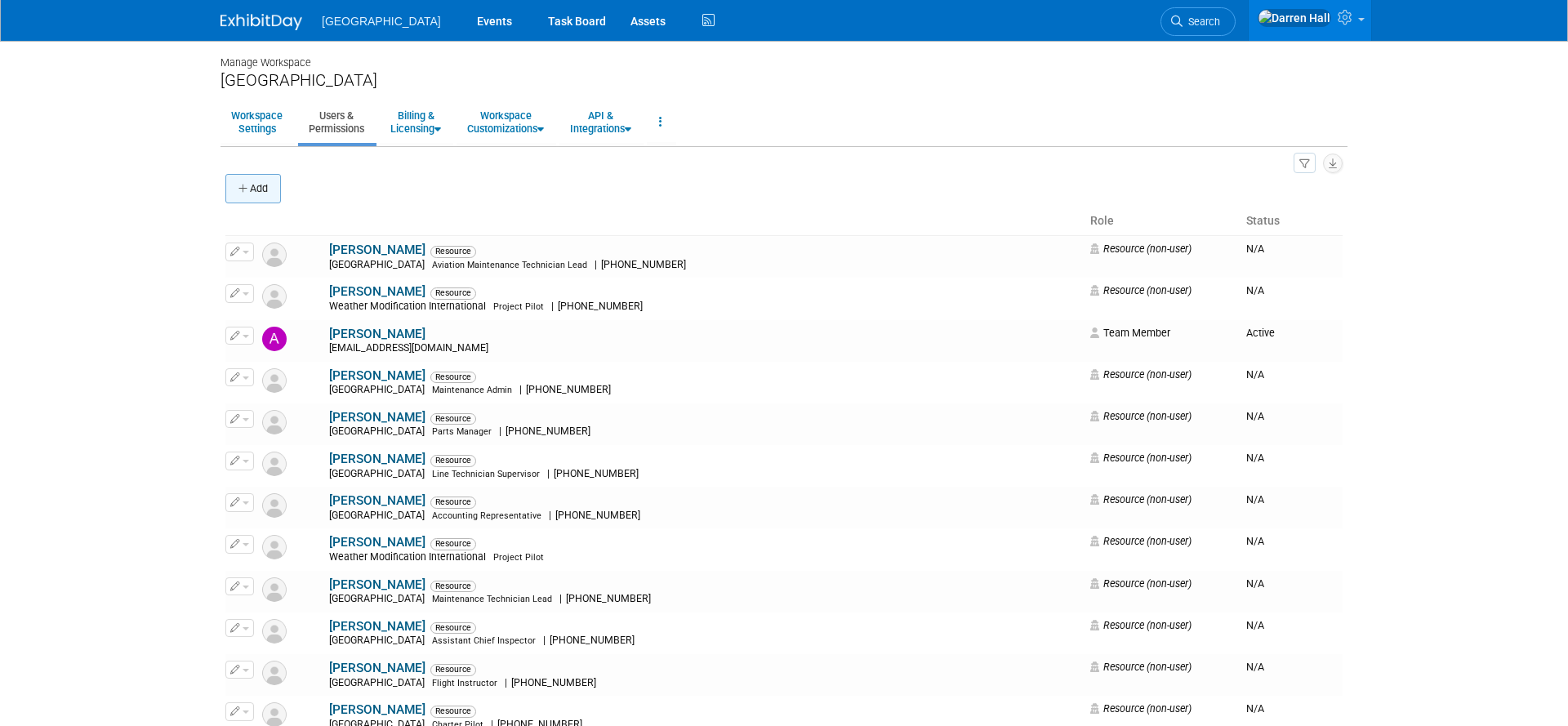
click at [265, 189] on button "Add" at bounding box center [253, 188] width 56 height 29
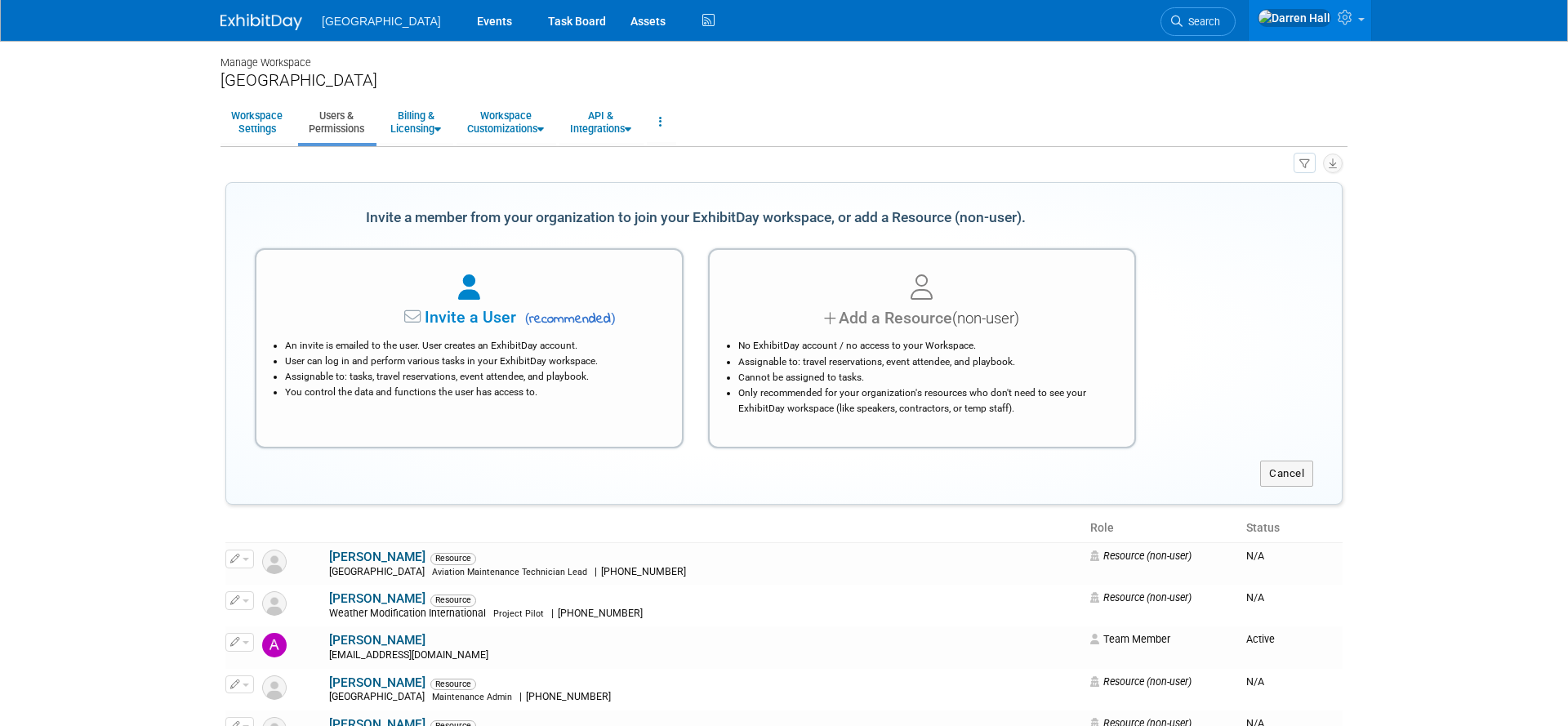
click at [496, 316] on span "Invite a User" at bounding box center [419, 317] width 194 height 19
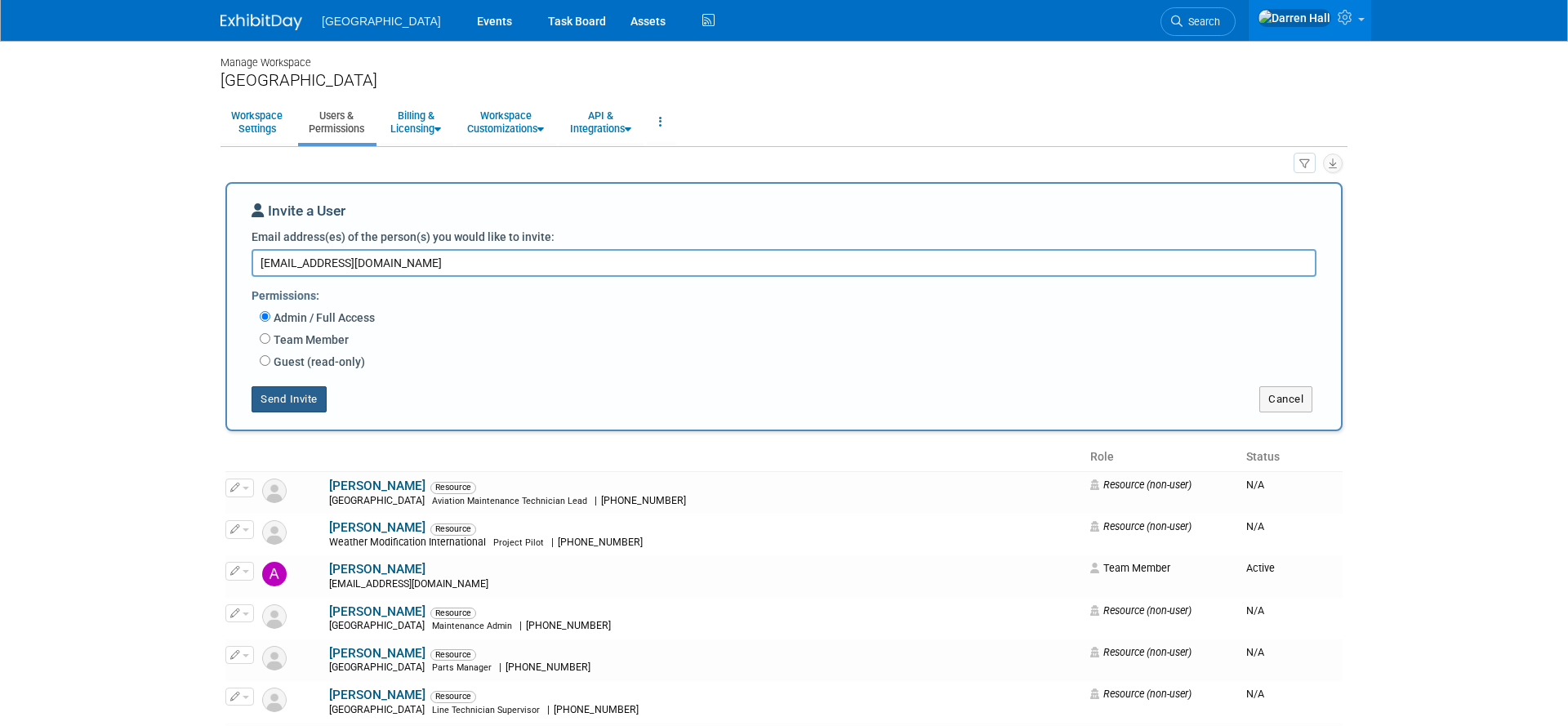
type textarea "[EMAIL_ADDRESS][DOMAIN_NAME]"
click at [312, 398] on button "Send Invite" at bounding box center [288, 400] width 75 height 27
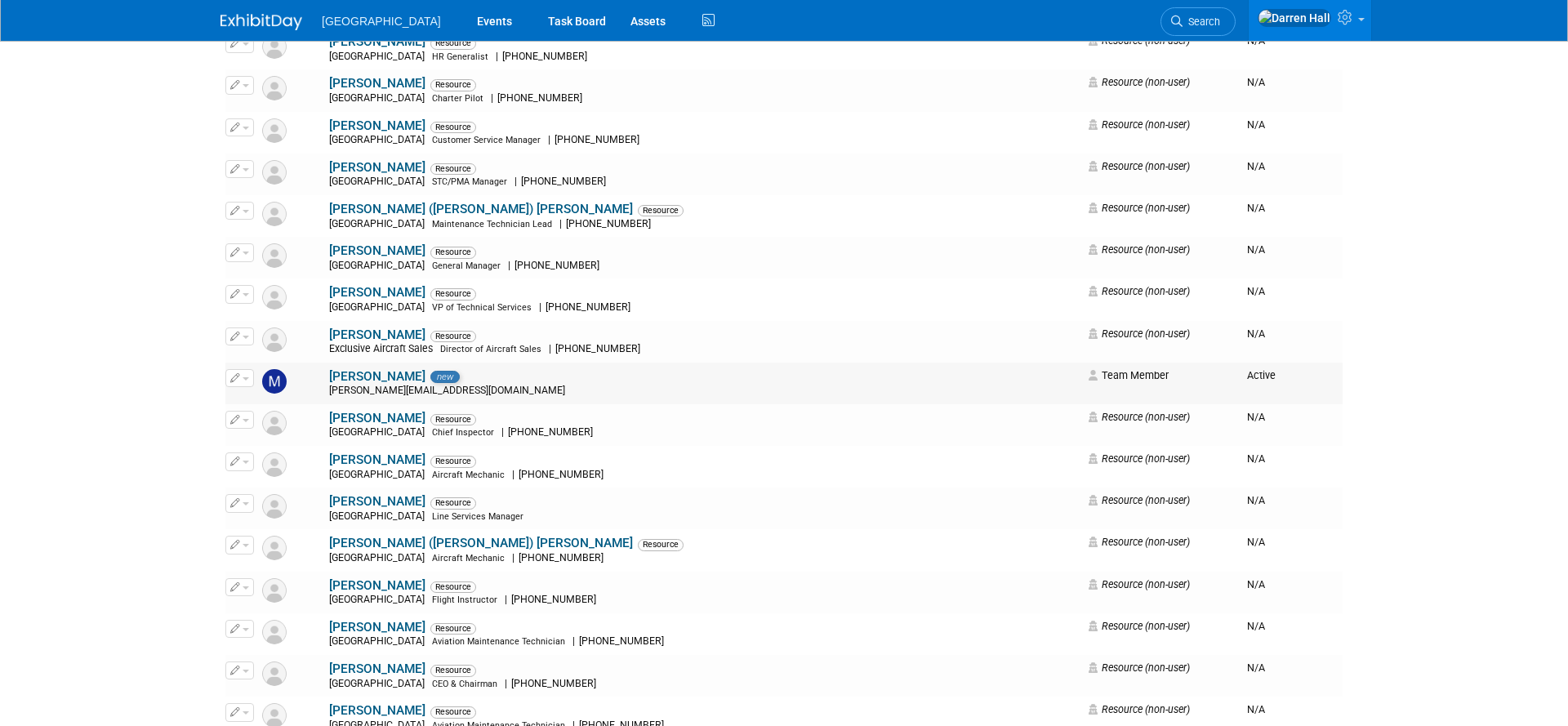
scroll to position [2709, 0]
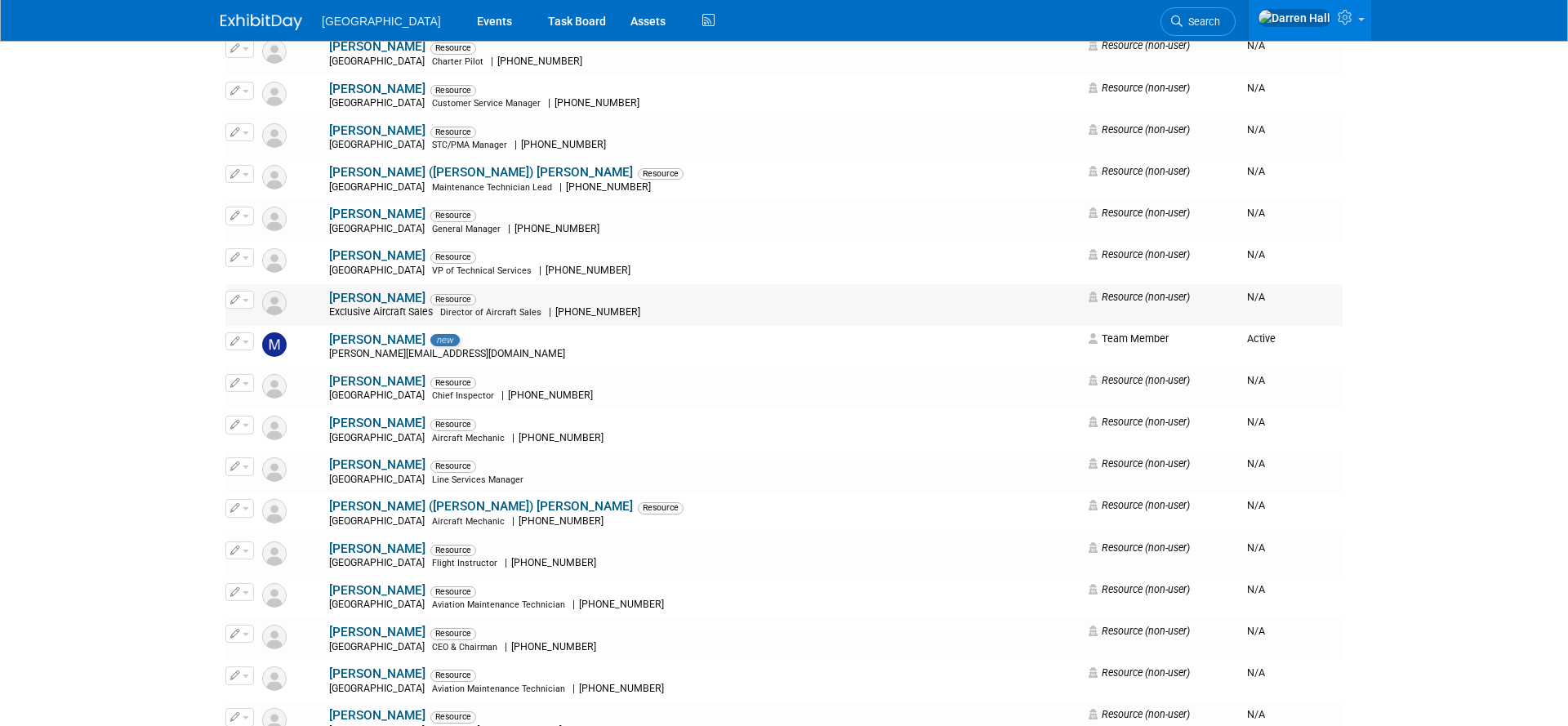
click at [250, 303] on button "button" at bounding box center [240, 300] width 28 height 18
click at [264, 328] on link "Edit" at bounding box center [291, 325] width 129 height 23
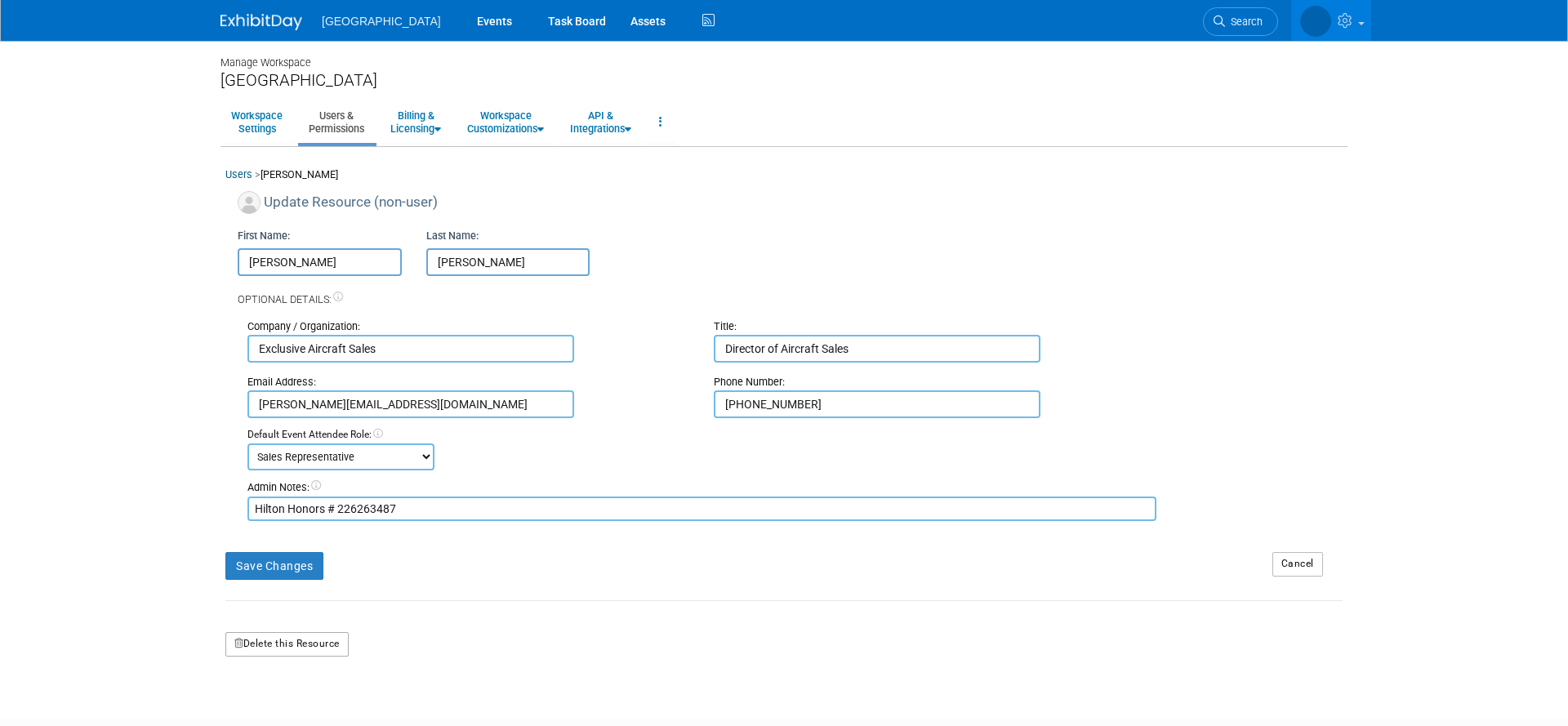
click at [318, 641] on button "Delete this Resource" at bounding box center [287, 644] width 123 height 25
click at [272, 709] on link "Yes" at bounding box center [270, 713] width 48 height 27
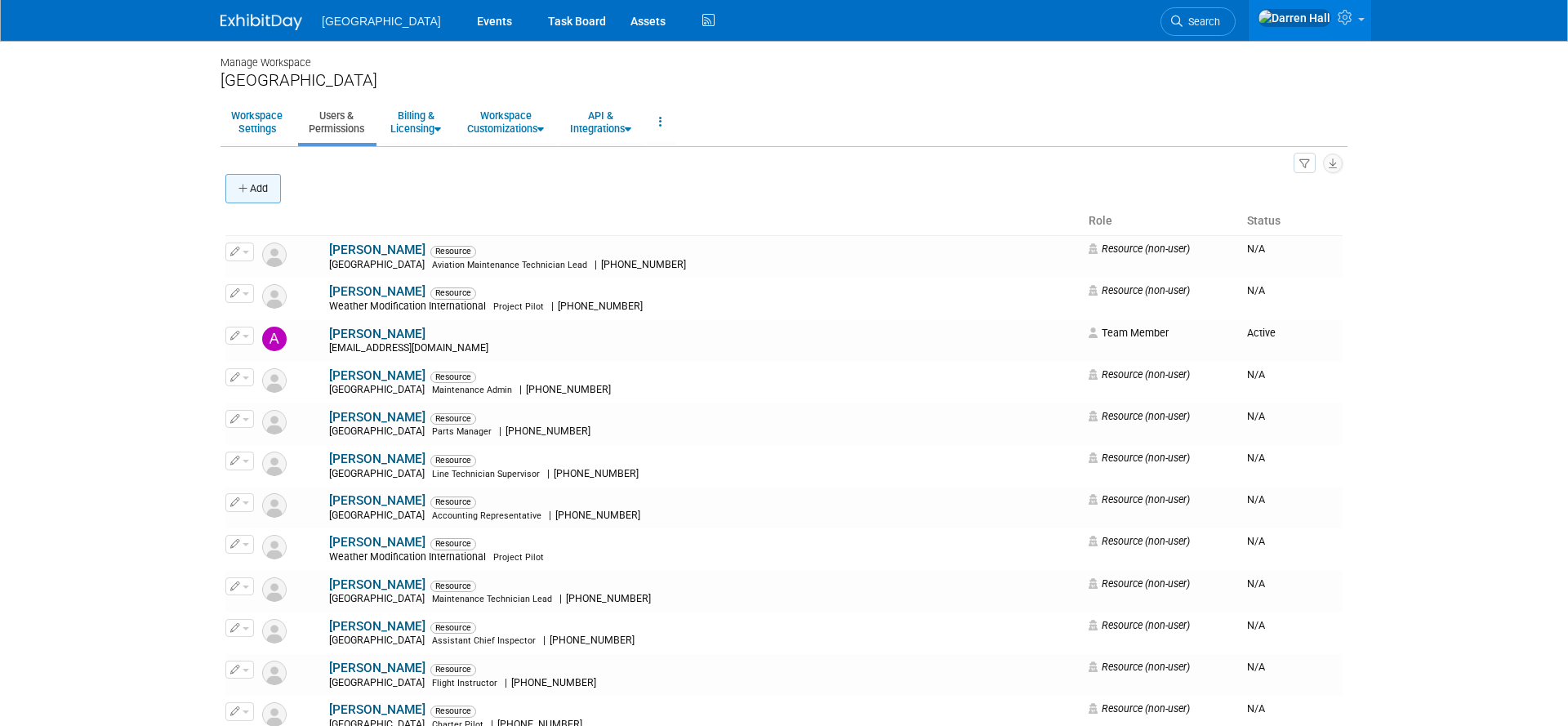
click at [262, 184] on button "Add" at bounding box center [253, 188] width 56 height 29
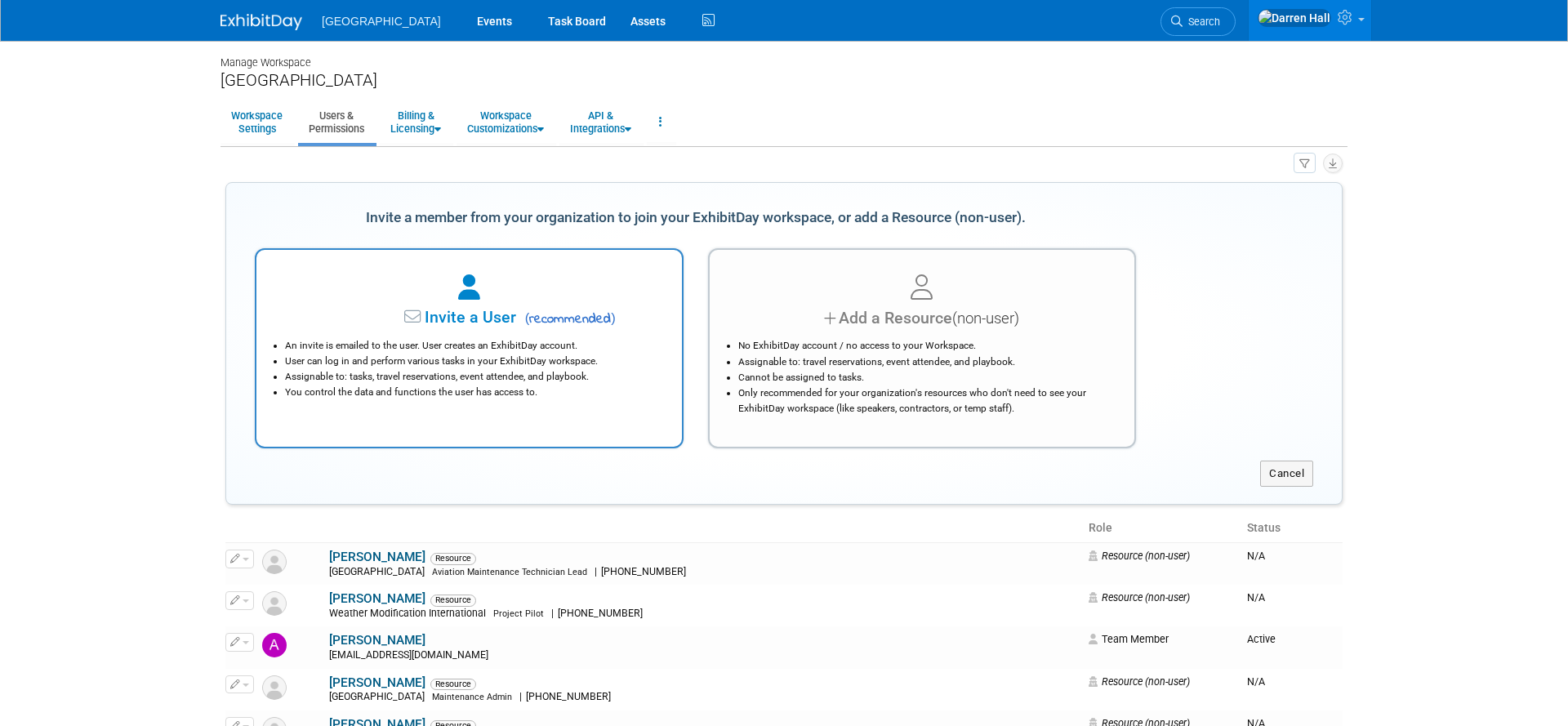
click at [467, 312] on span "Invite a User" at bounding box center [419, 317] width 194 height 19
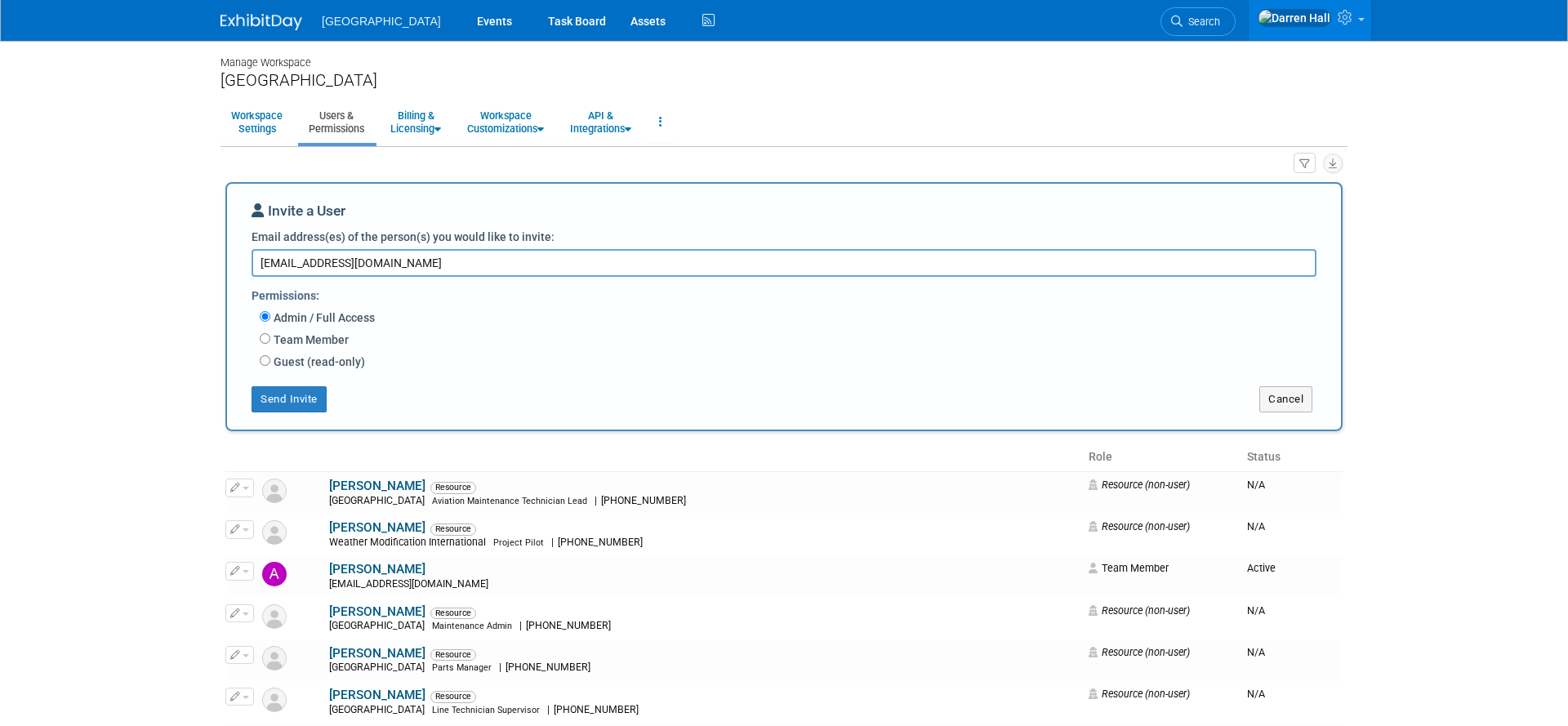
type textarea "[EMAIL_ADDRESS][DOMAIN_NAME]"
click at [267, 340] on input "Team Member" at bounding box center [265, 339] width 11 height 11
radio input "true"
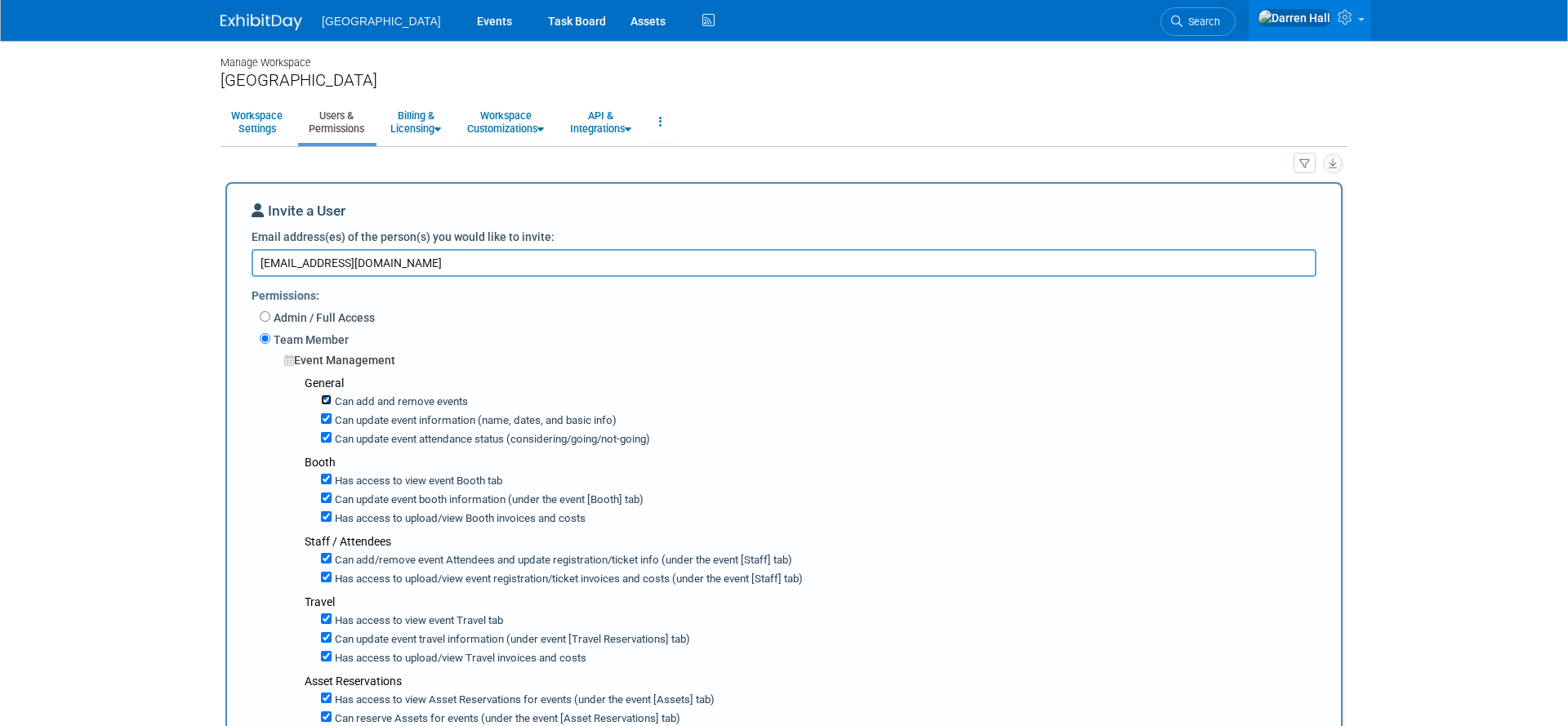
click at [326, 401] on input "Can add and remove events" at bounding box center [327, 400] width 11 height 11
checkbox input "false"
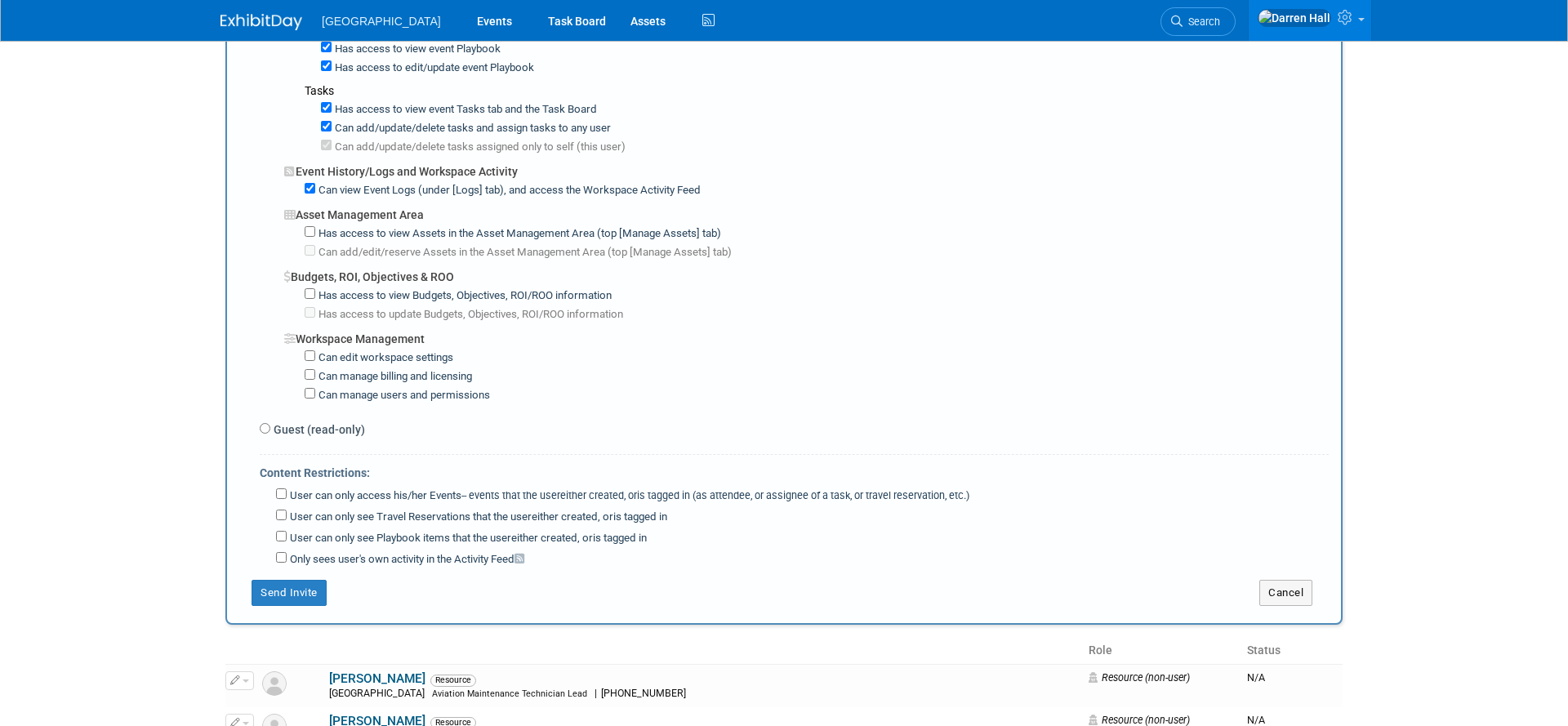
scroll to position [1031, 0]
click at [284, 580] on button "Send Invite" at bounding box center [288, 590] width 75 height 27
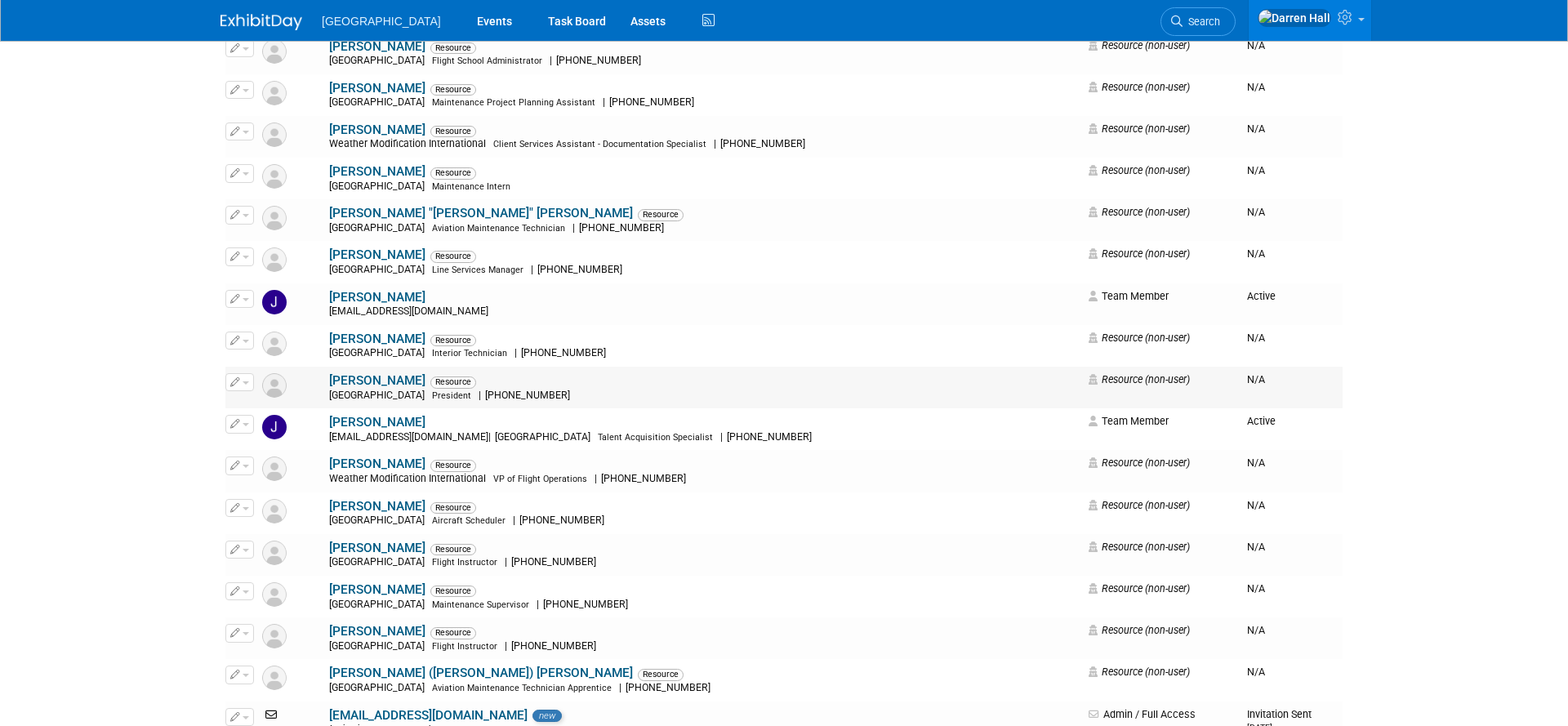
scroll to position [1914, 0]
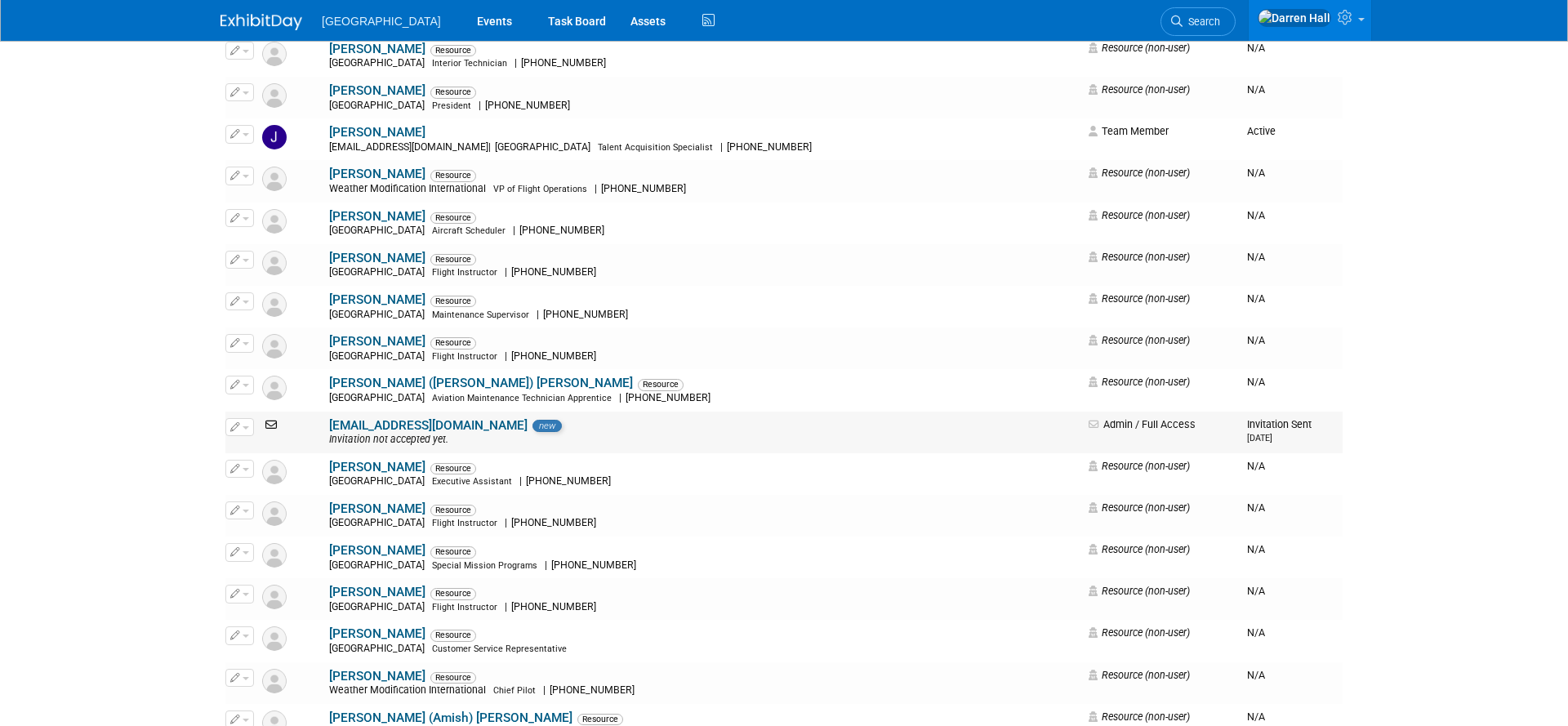
click at [244, 428] on span "button" at bounding box center [245, 428] width 6 height 4
click at [266, 449] on link "Edit" at bounding box center [291, 453] width 129 height 23
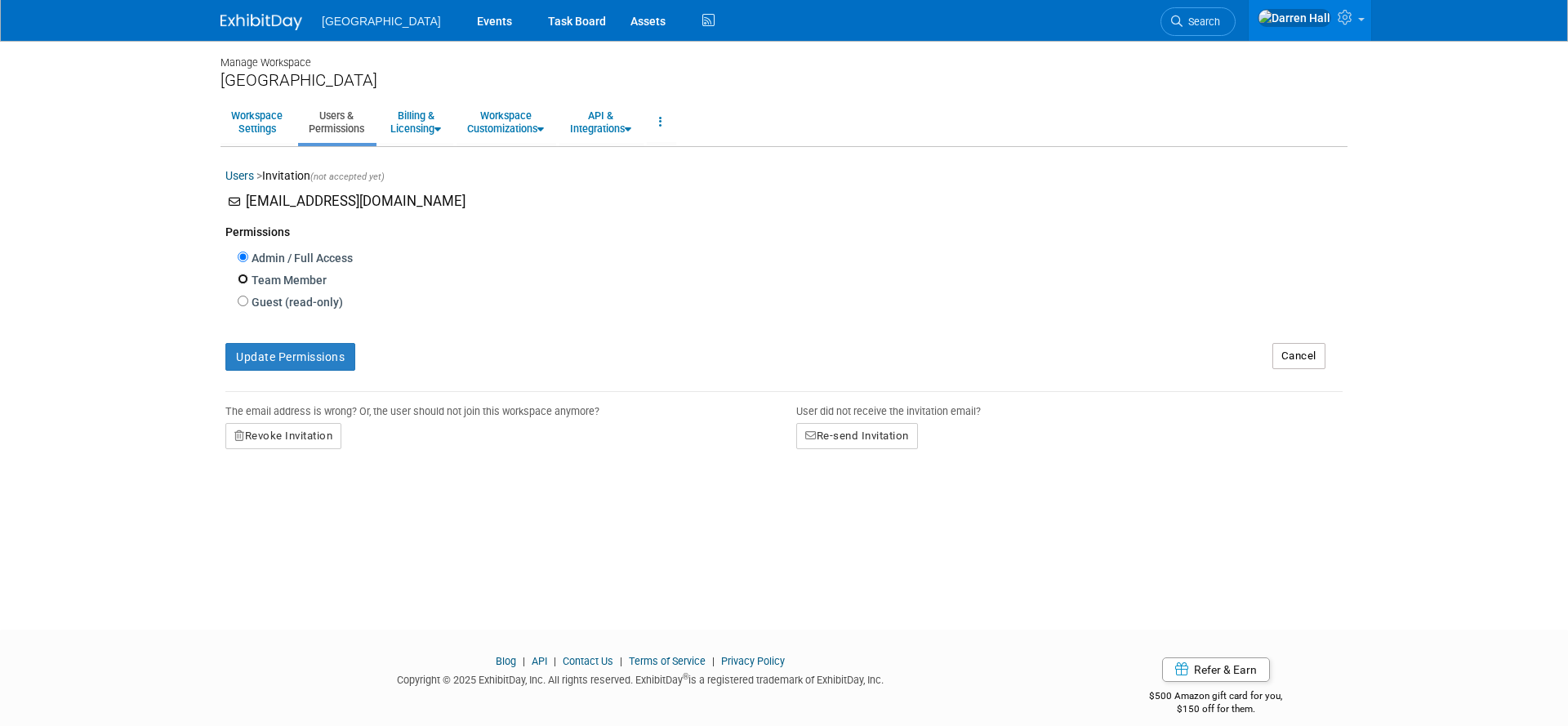
click at [238, 278] on input "Team Member" at bounding box center [243, 279] width 11 height 11
radio input "true"
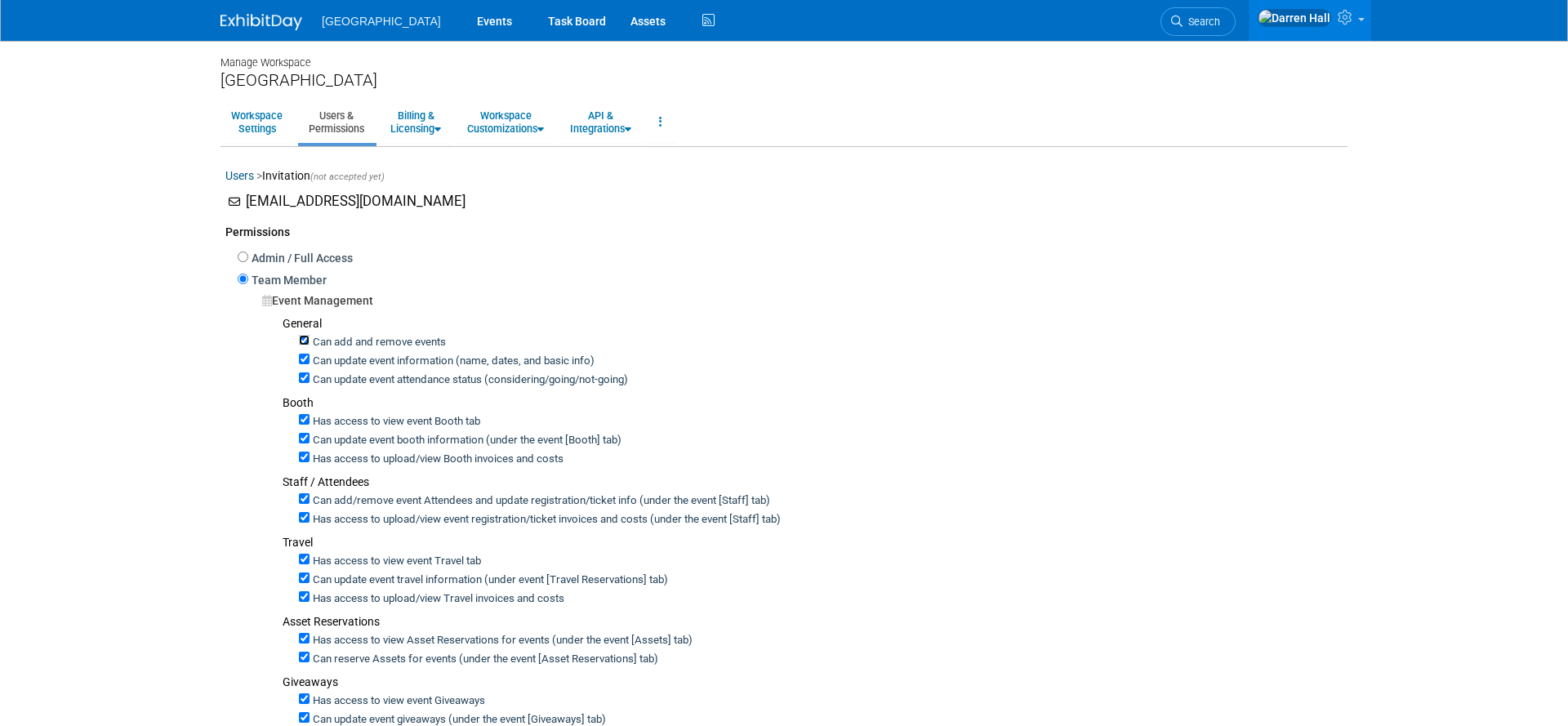
click at [308, 340] on input "Can add and remove events" at bounding box center [304, 340] width 11 height 11
checkbox input "false"
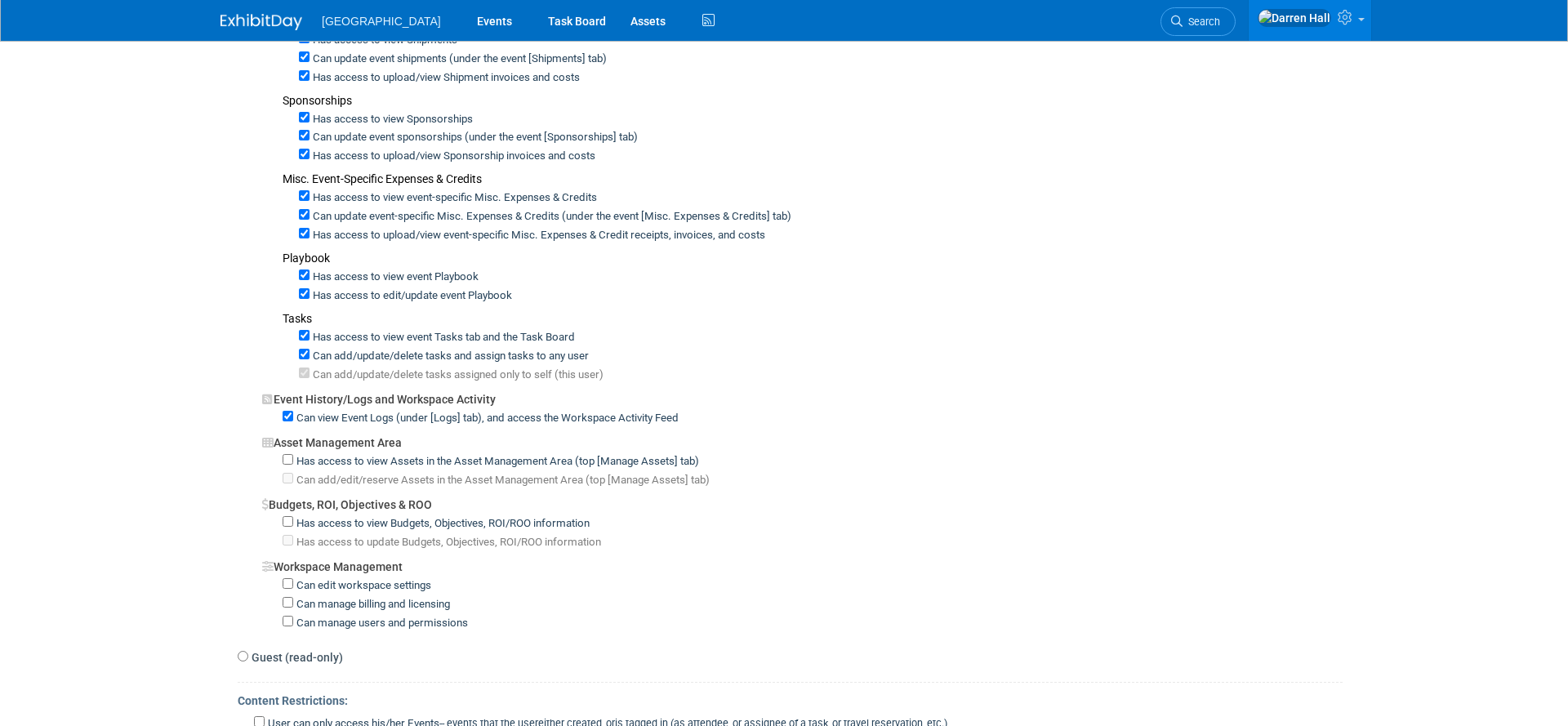
scroll to position [1014, 0]
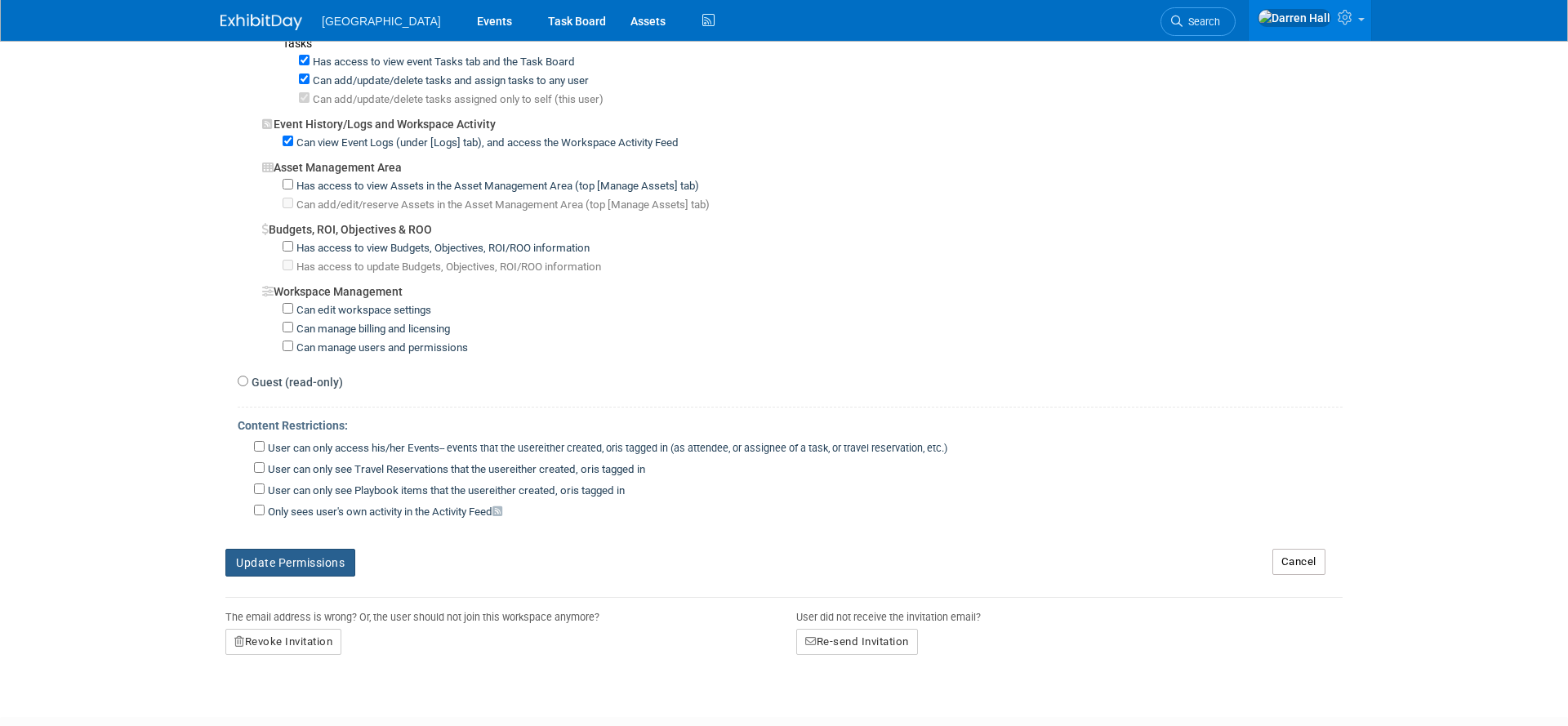
click at [277, 563] on button "Update Permissions" at bounding box center [290, 562] width 130 height 27
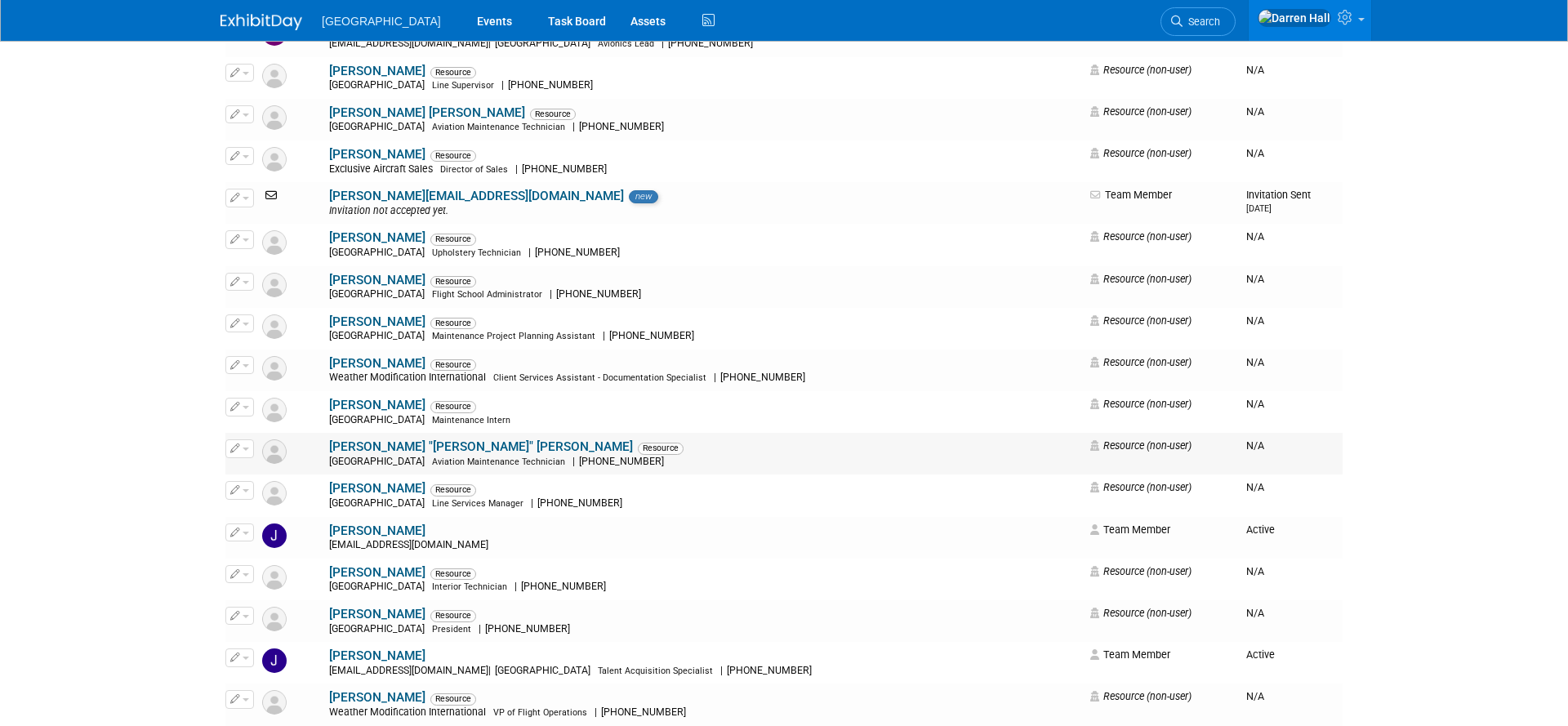
scroll to position [1392, 0]
click at [248, 200] on button "button" at bounding box center [240, 196] width 28 height 18
click at [258, 222] on link "Edit" at bounding box center [291, 224] width 129 height 23
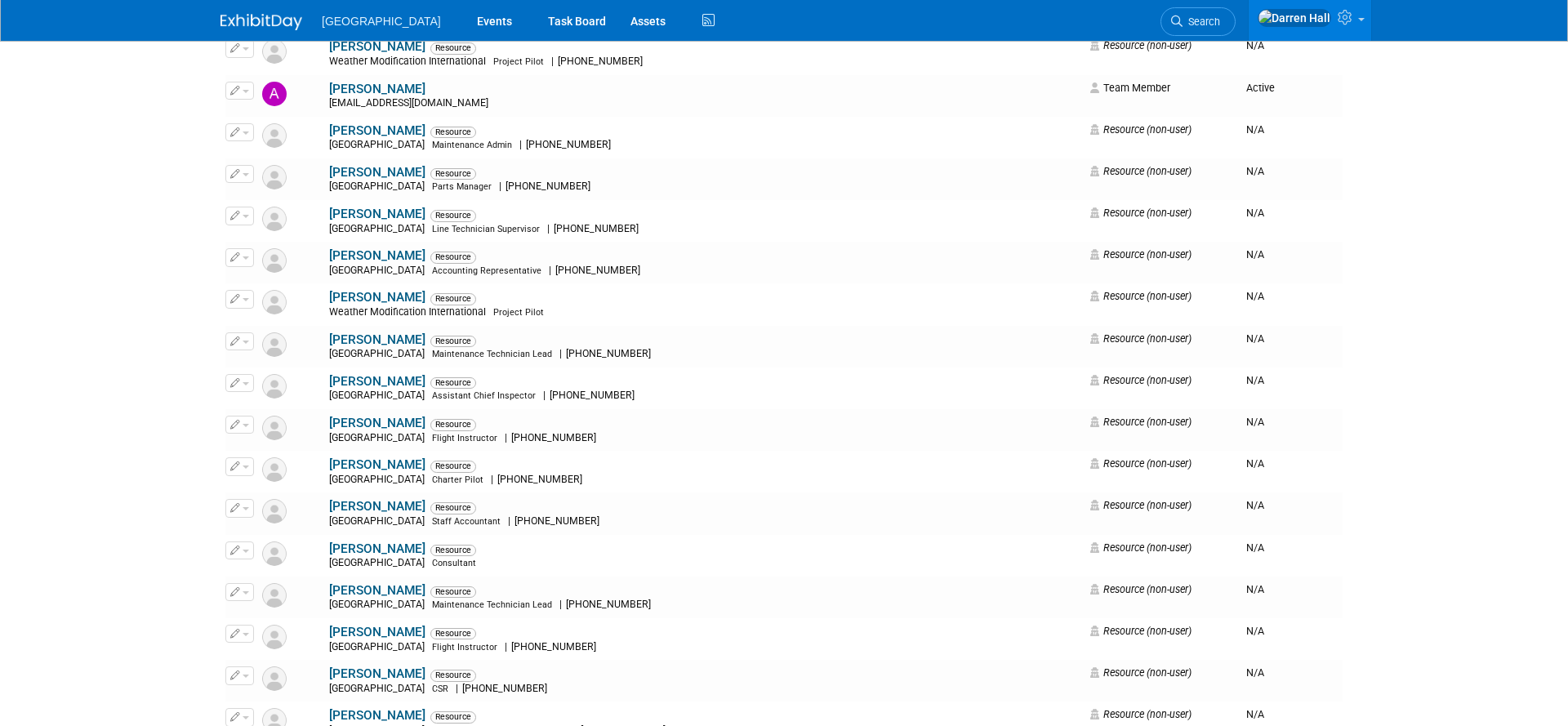
scroll to position [0, 0]
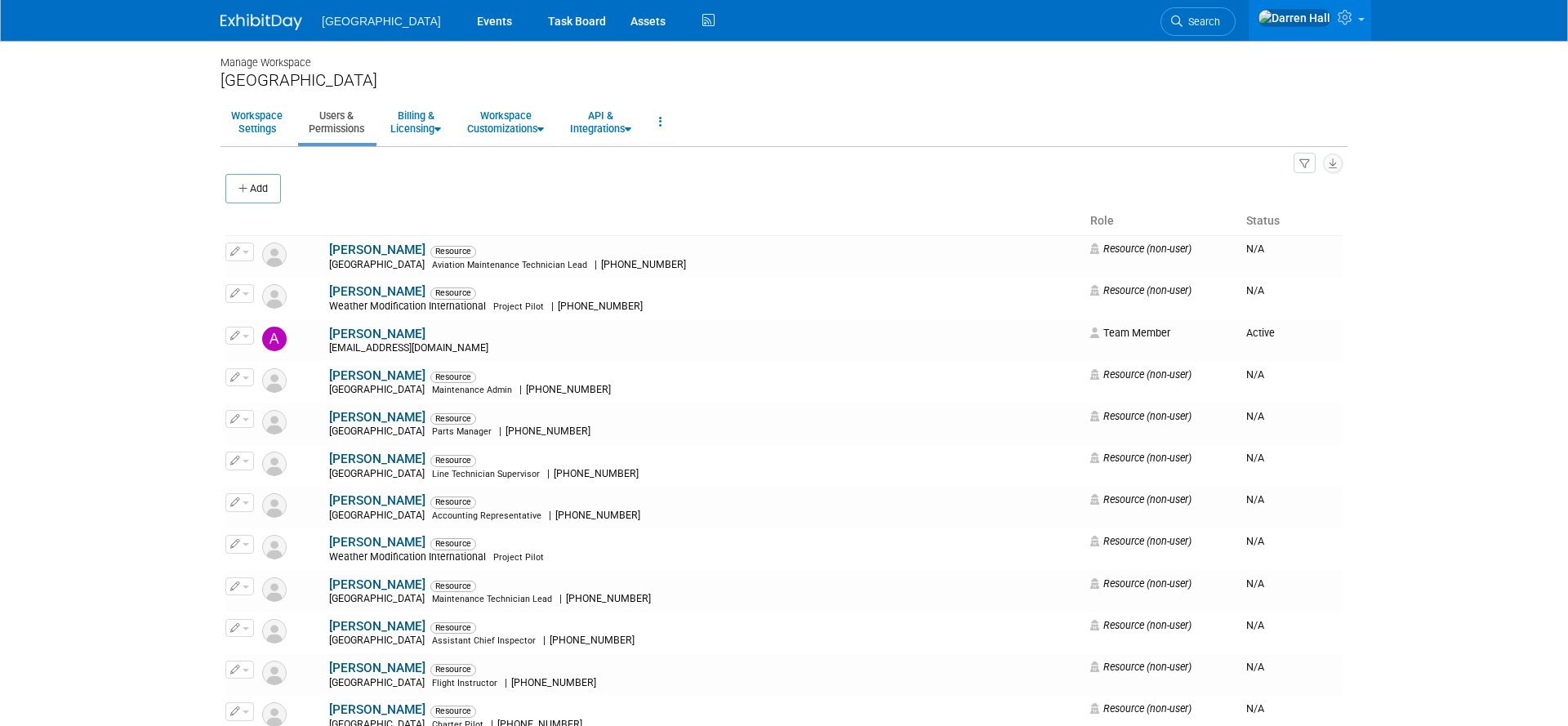
click at [261, 187] on button "Add" at bounding box center [253, 188] width 56 height 29
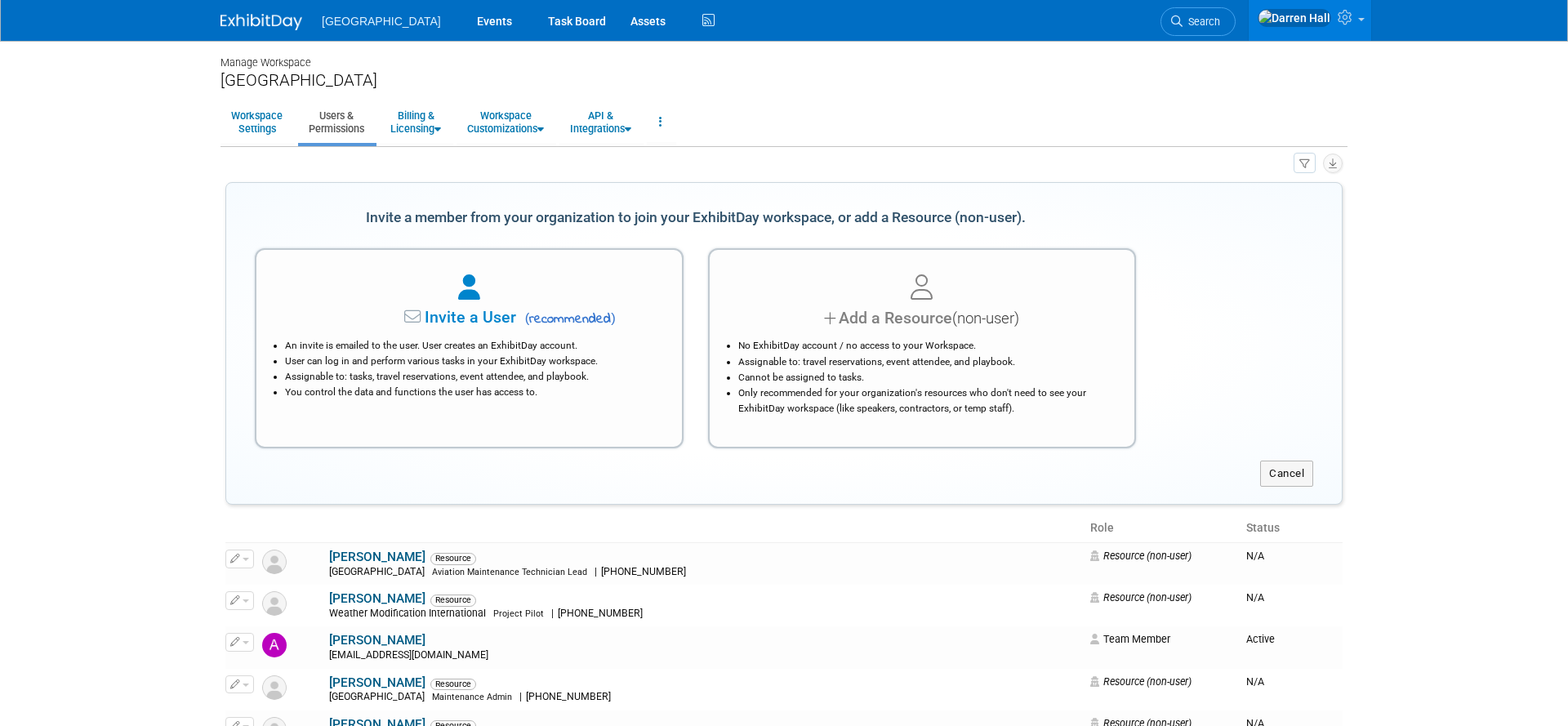
click at [490, 322] on span "Invite a User" at bounding box center [419, 317] width 194 height 19
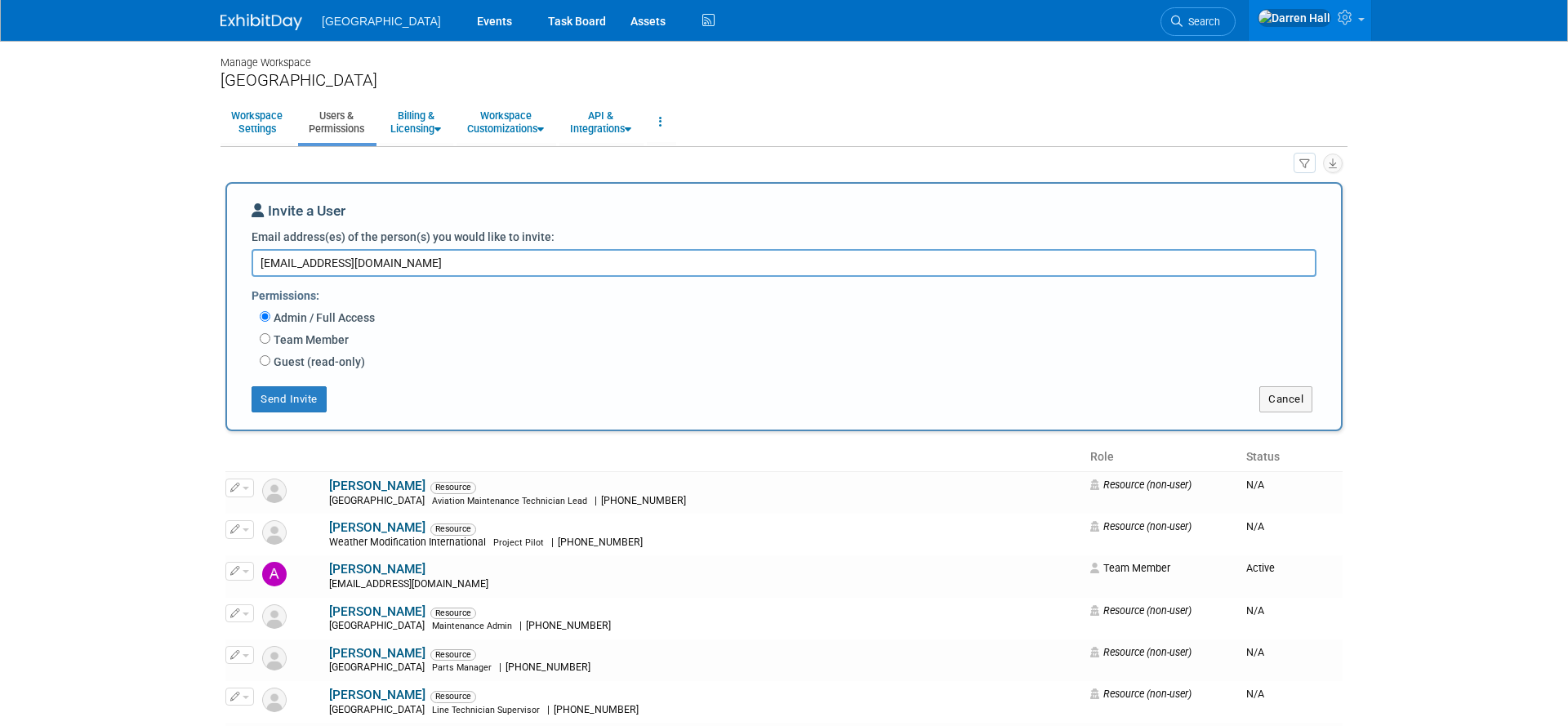
type textarea "[EMAIL_ADDRESS][DOMAIN_NAME]"
click at [266, 339] on input "Team Member" at bounding box center [265, 339] width 11 height 11
radio input "true"
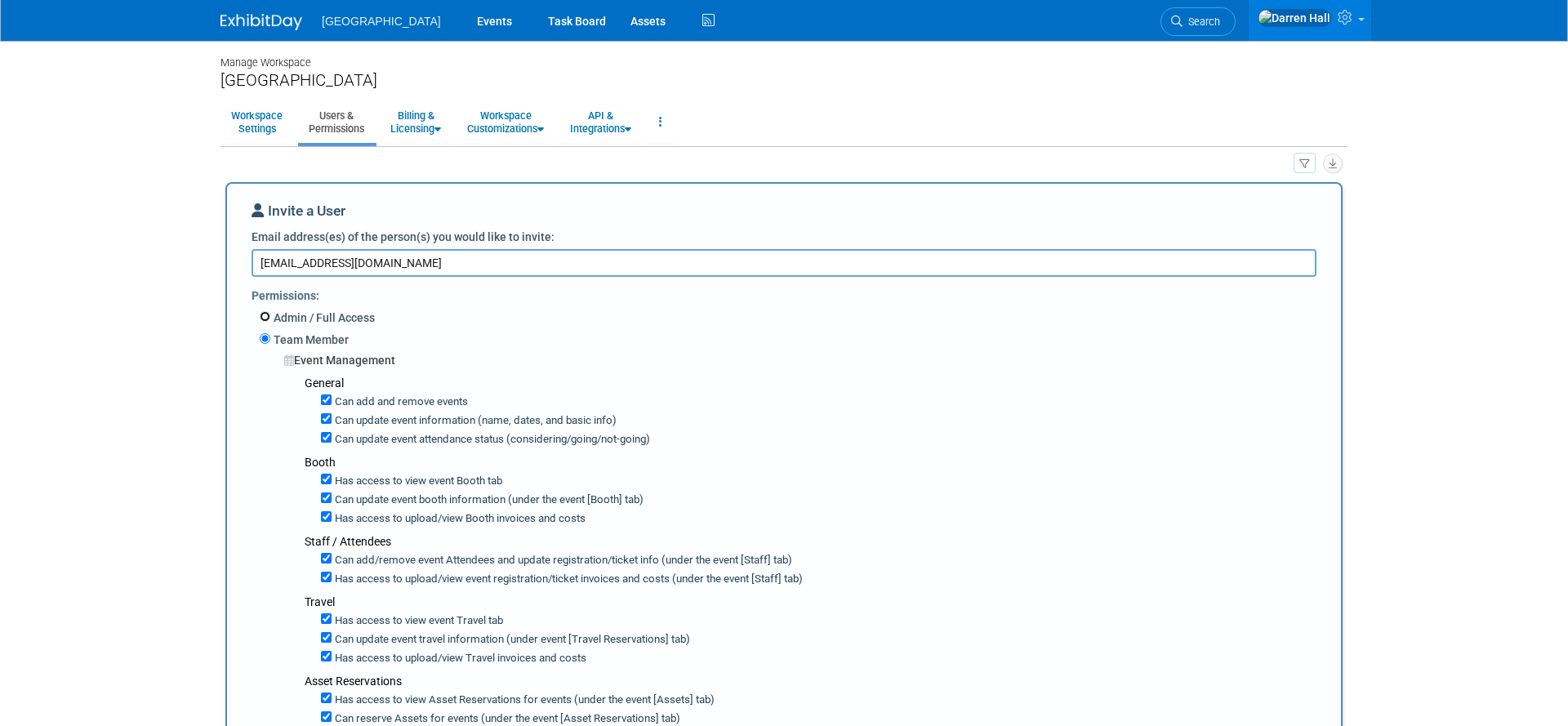
click at [265, 318] on input "Admin / Full Access" at bounding box center [265, 317] width 11 height 11
radio input "true"
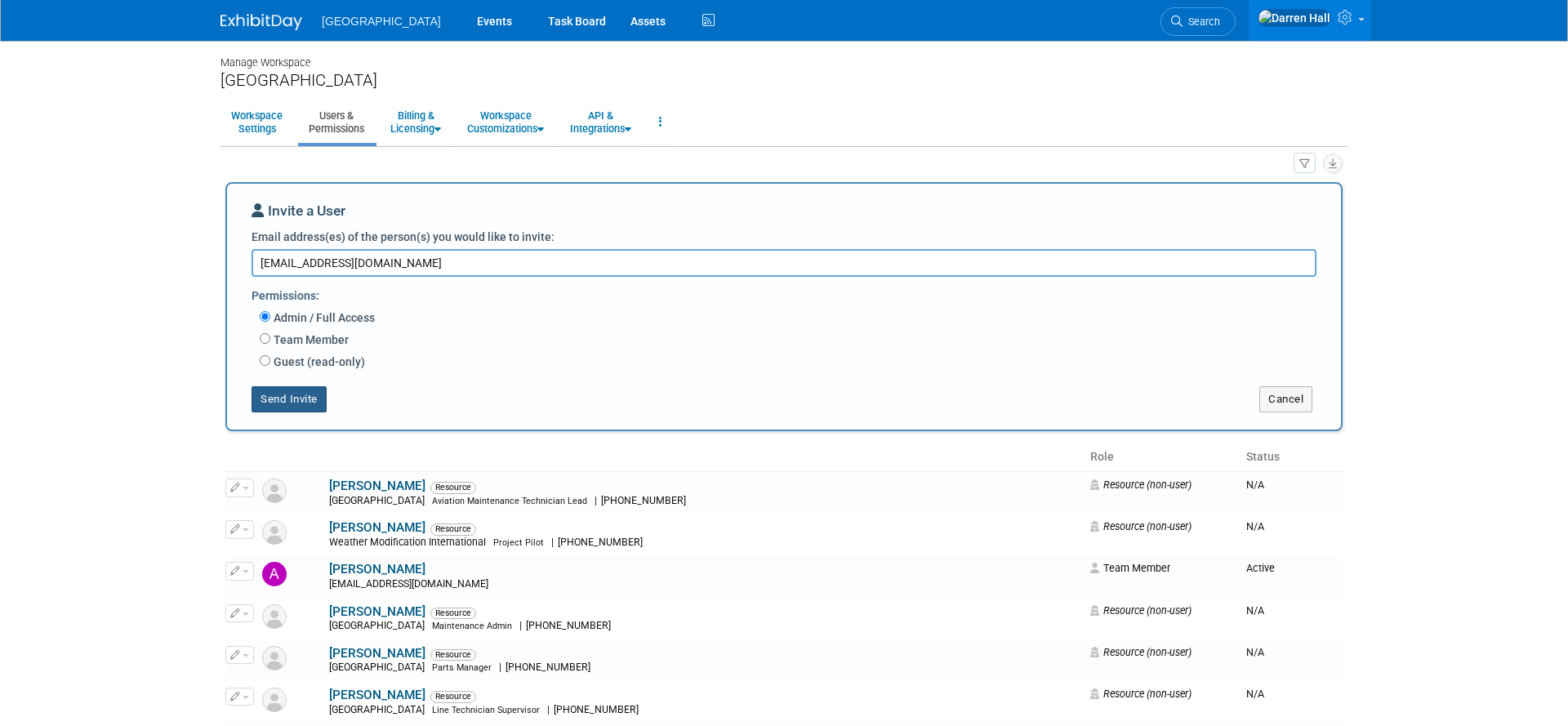
click at [311, 400] on button "Send Invite" at bounding box center [288, 400] width 75 height 27
